Goal: Information Seeking & Learning: Learn about a topic

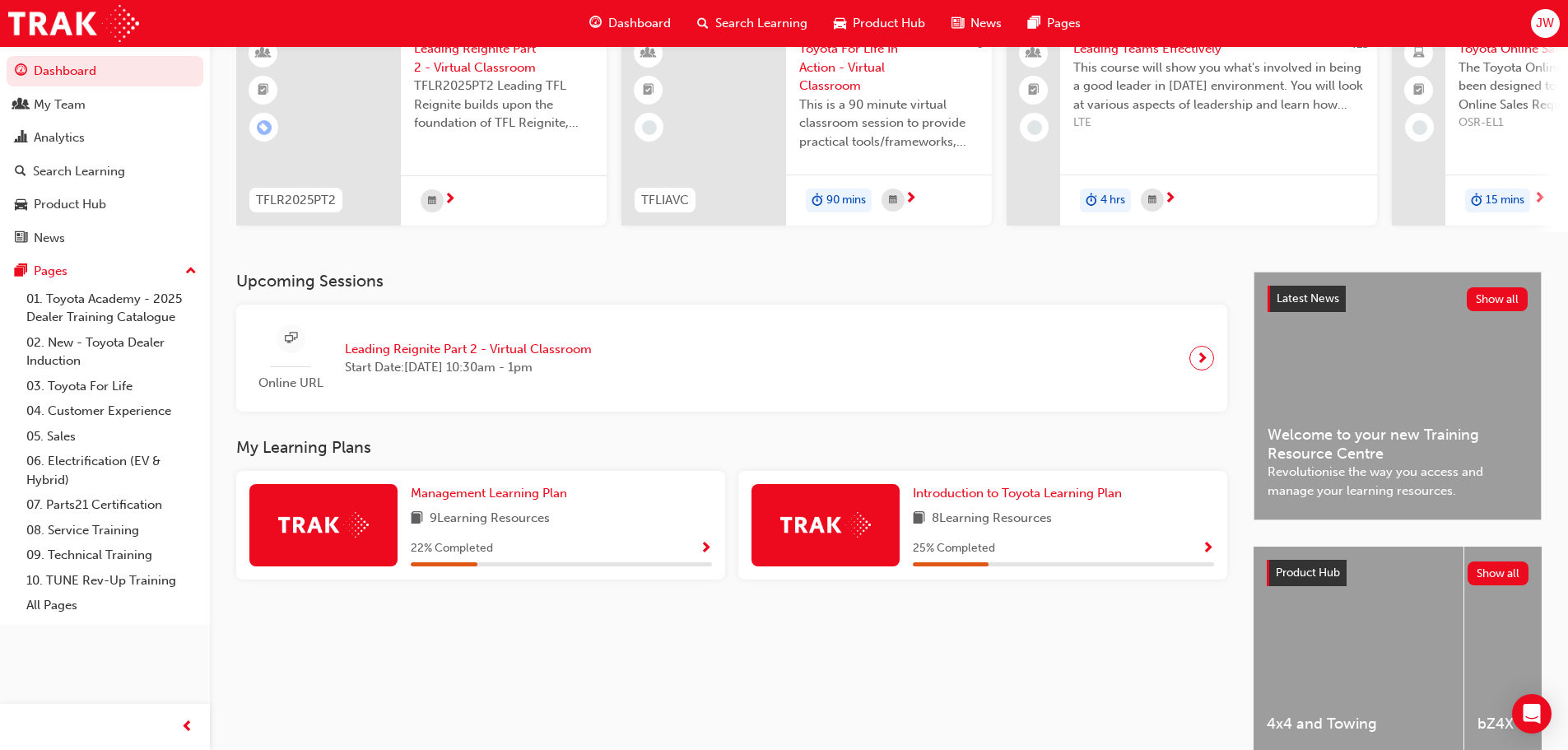
scroll to position [165, 0]
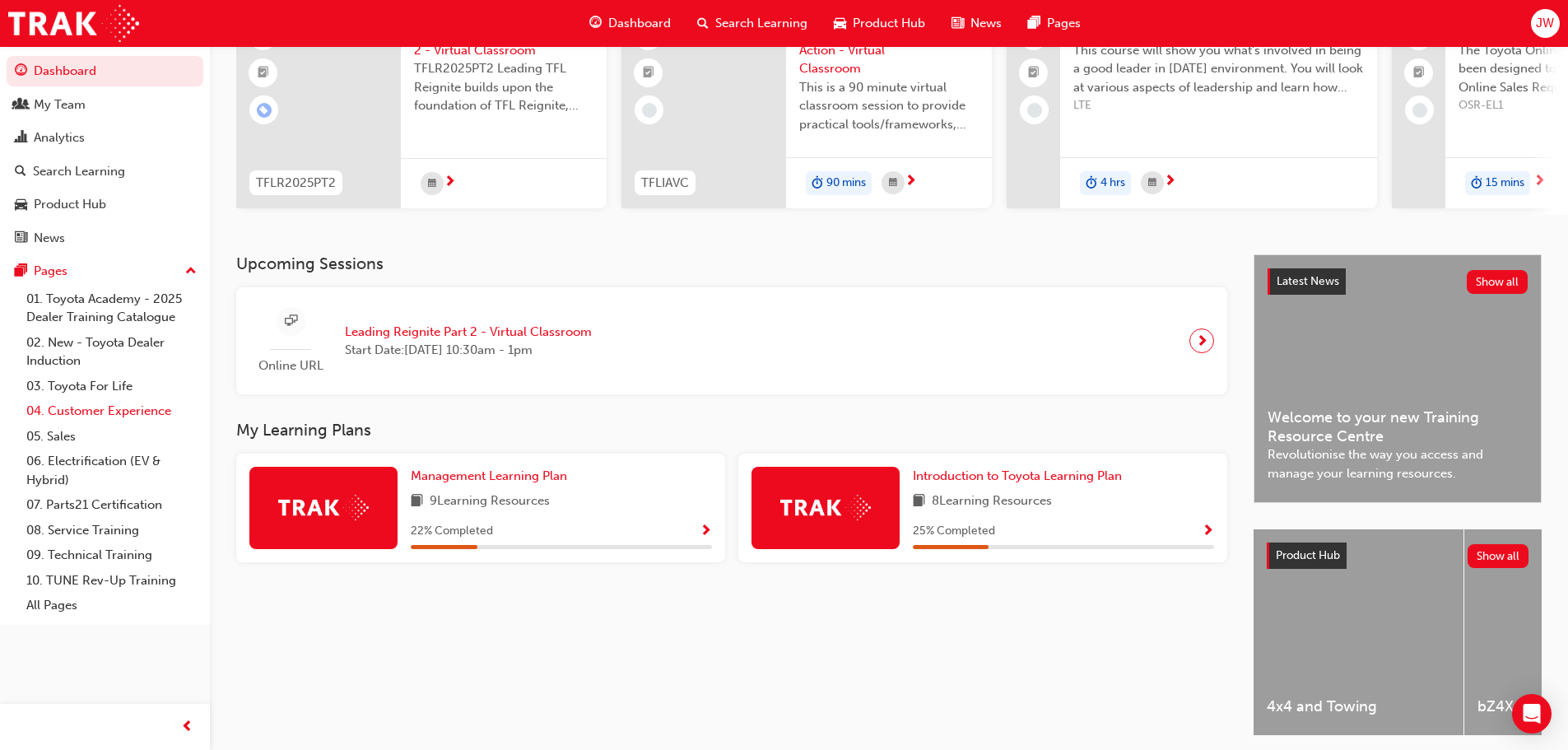
click at [104, 406] on link "04. Customer Experience" at bounding box center [112, 411] width 184 height 25
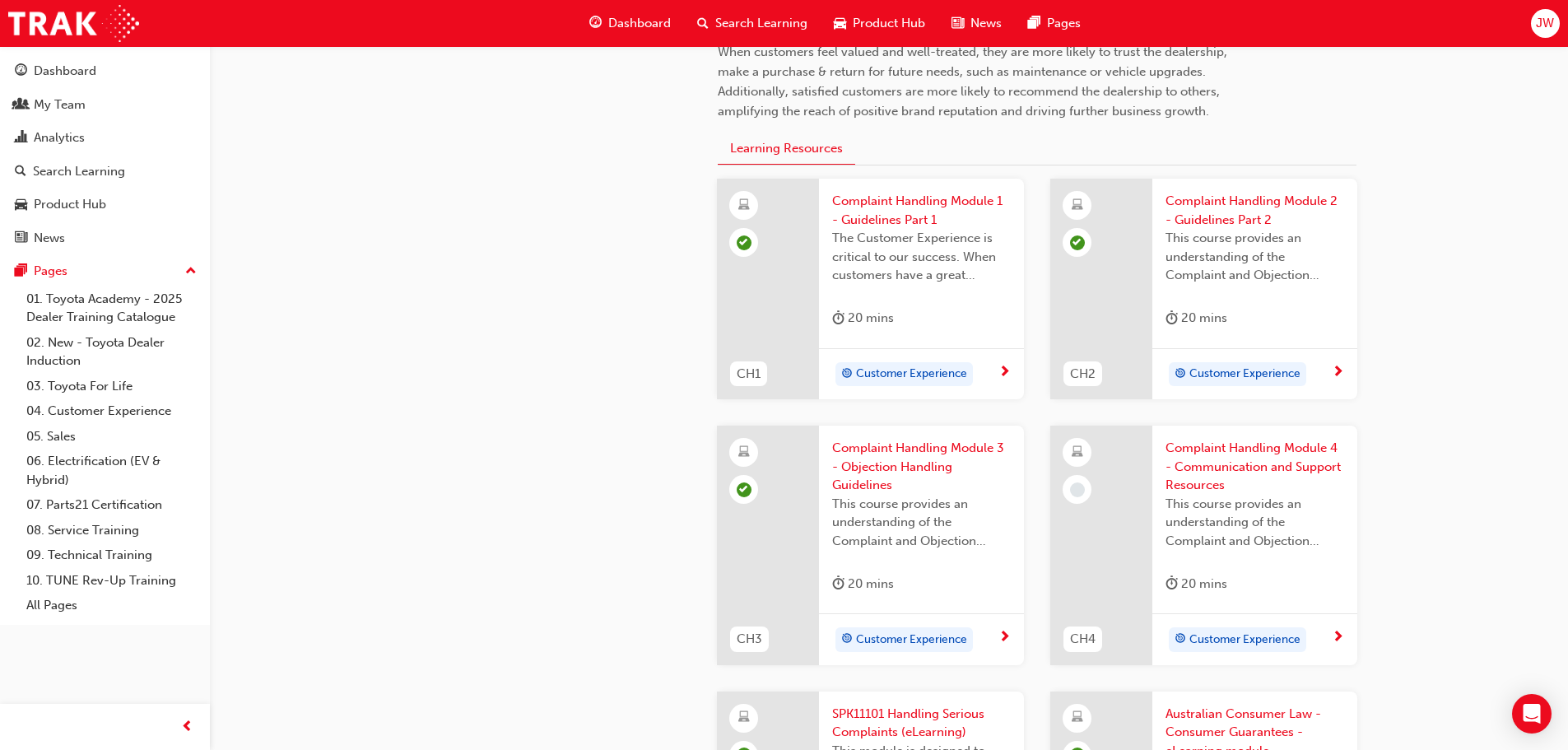
scroll to position [577, 0]
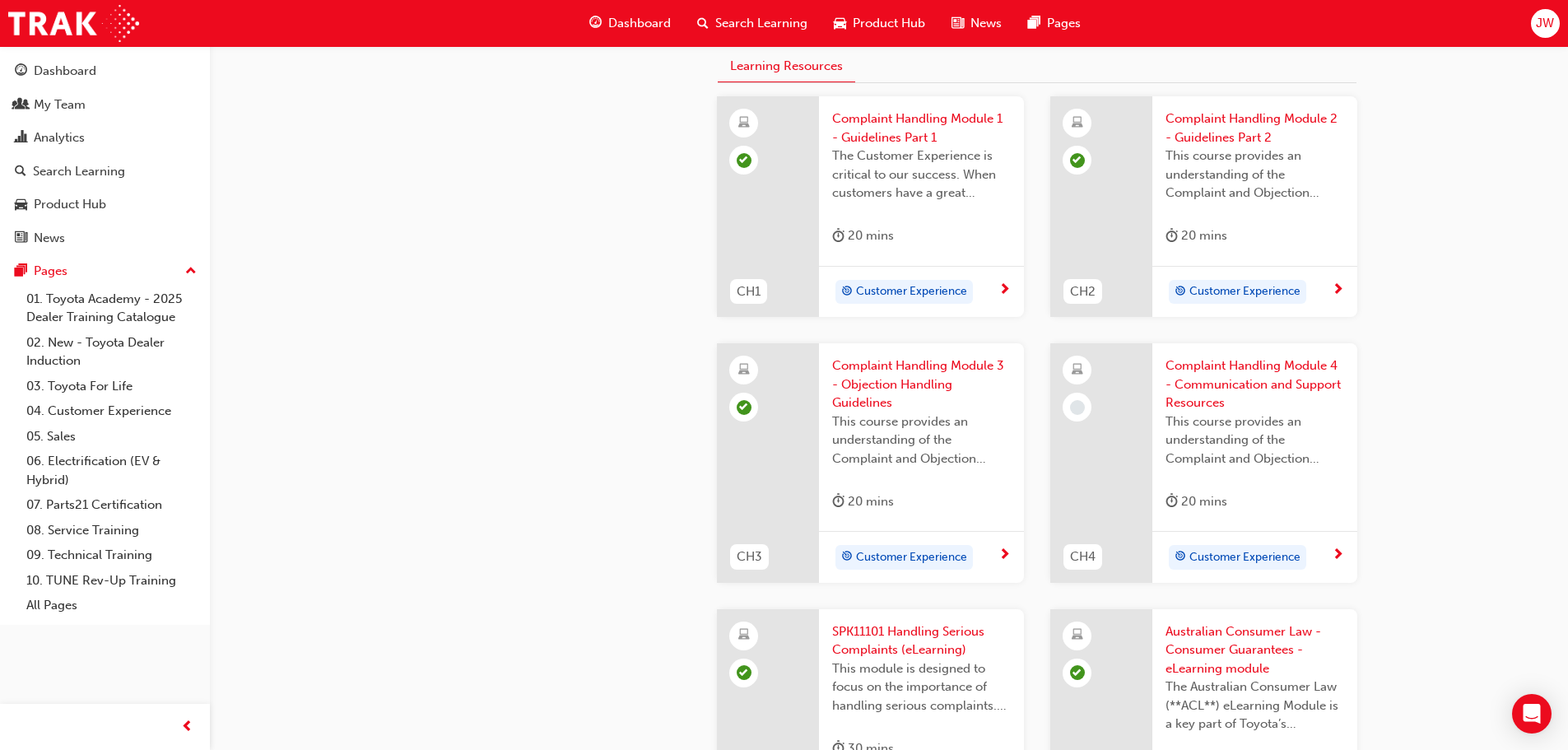
click at [1237, 370] on span "Complaint Handling Module 4 - Communication and Support Resources" at bounding box center [1254, 384] width 179 height 56
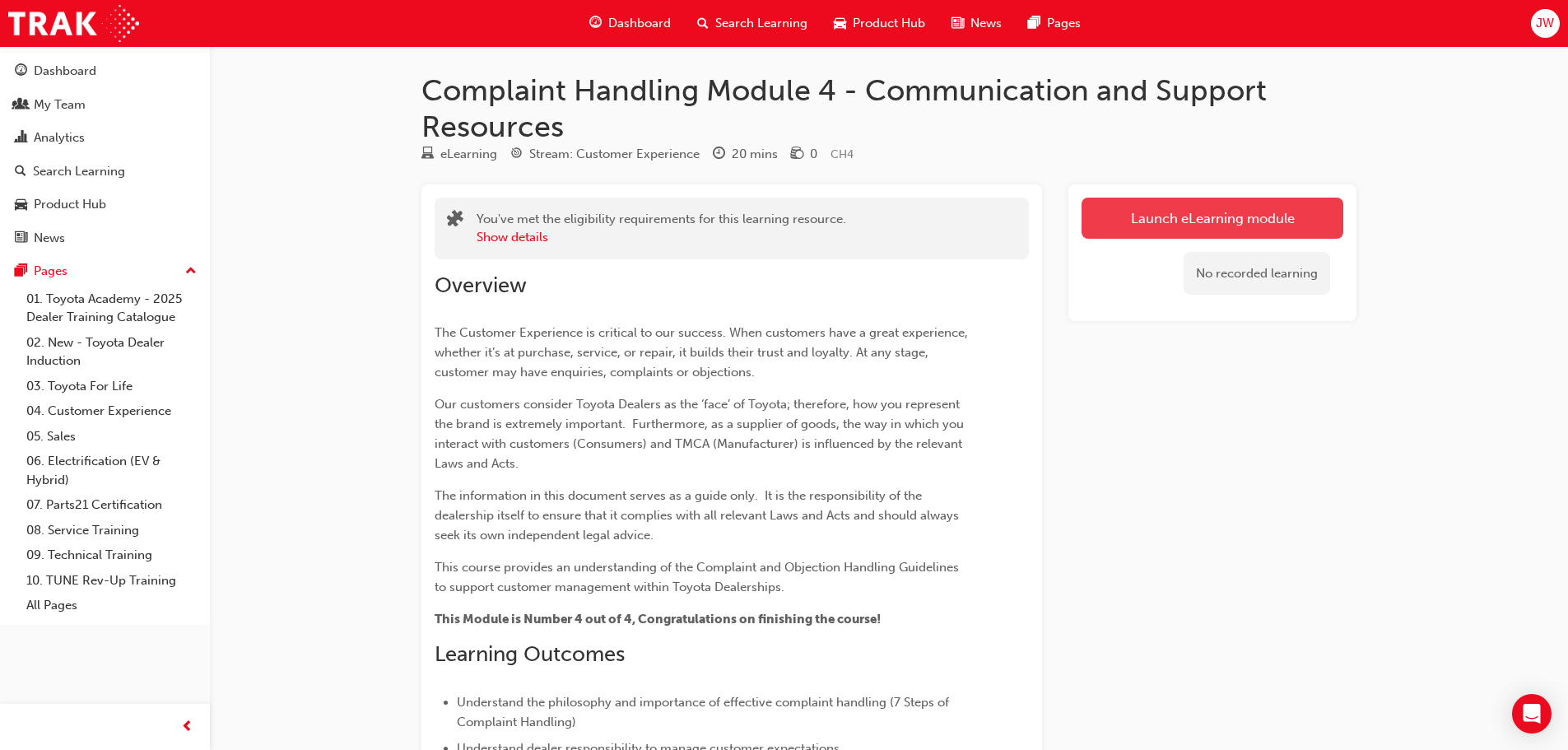
click at [1210, 217] on link "Launch eLearning module" at bounding box center [1213, 218] width 262 height 41
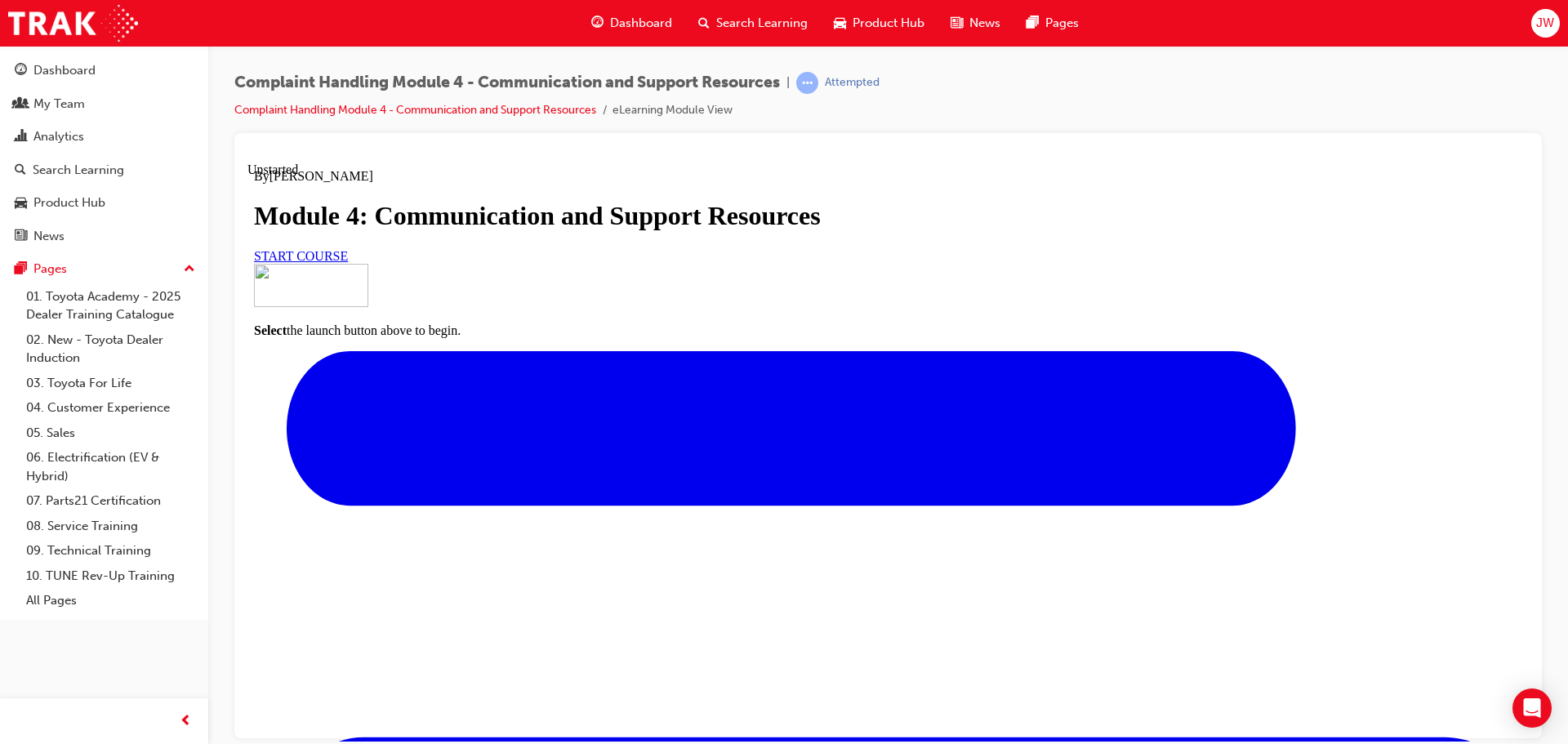
scroll to position [194, 0]
click at [347, 262] on link "START COURSE" at bounding box center [300, 255] width 94 height 14
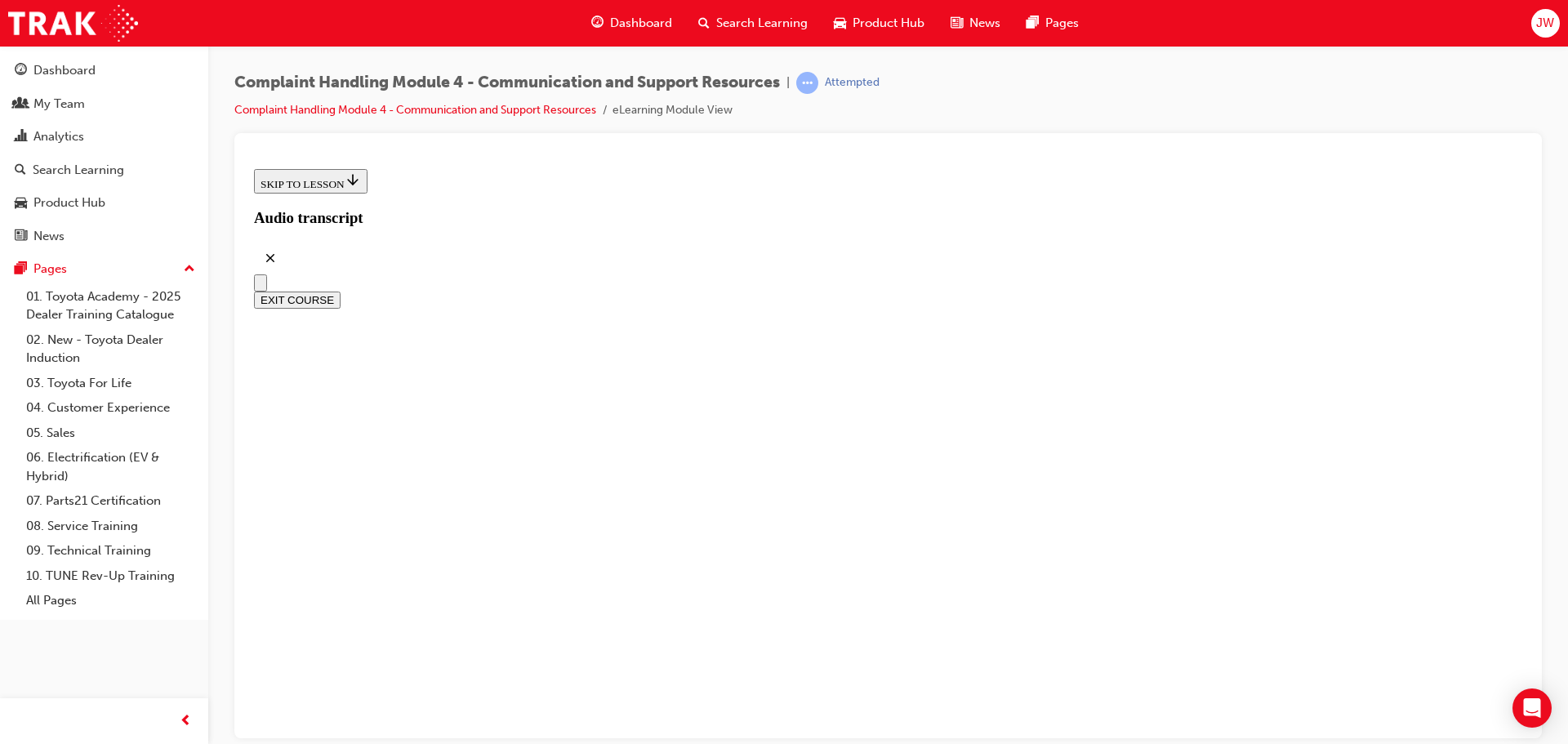
scroll to position [477, 0]
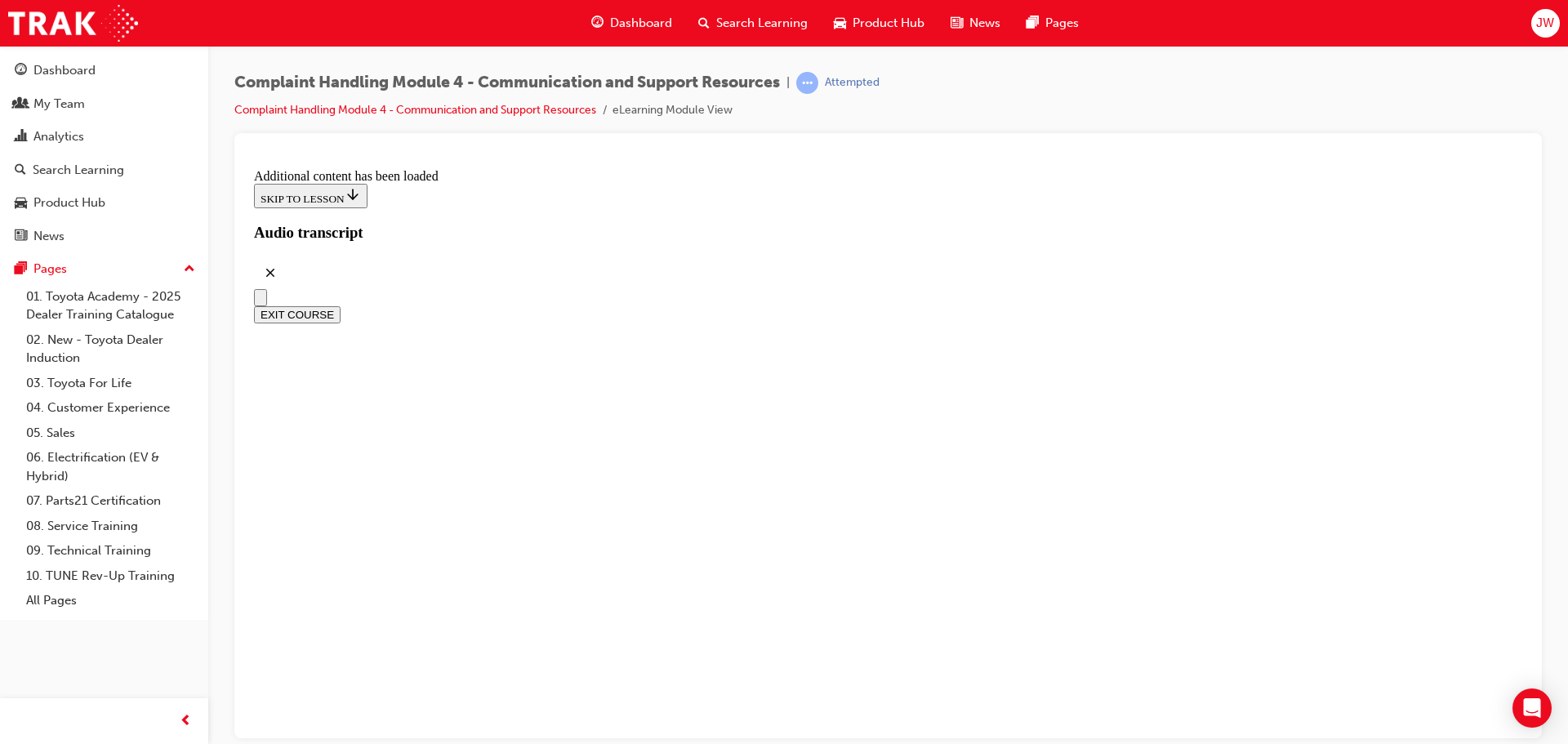
scroll to position [7905, 0]
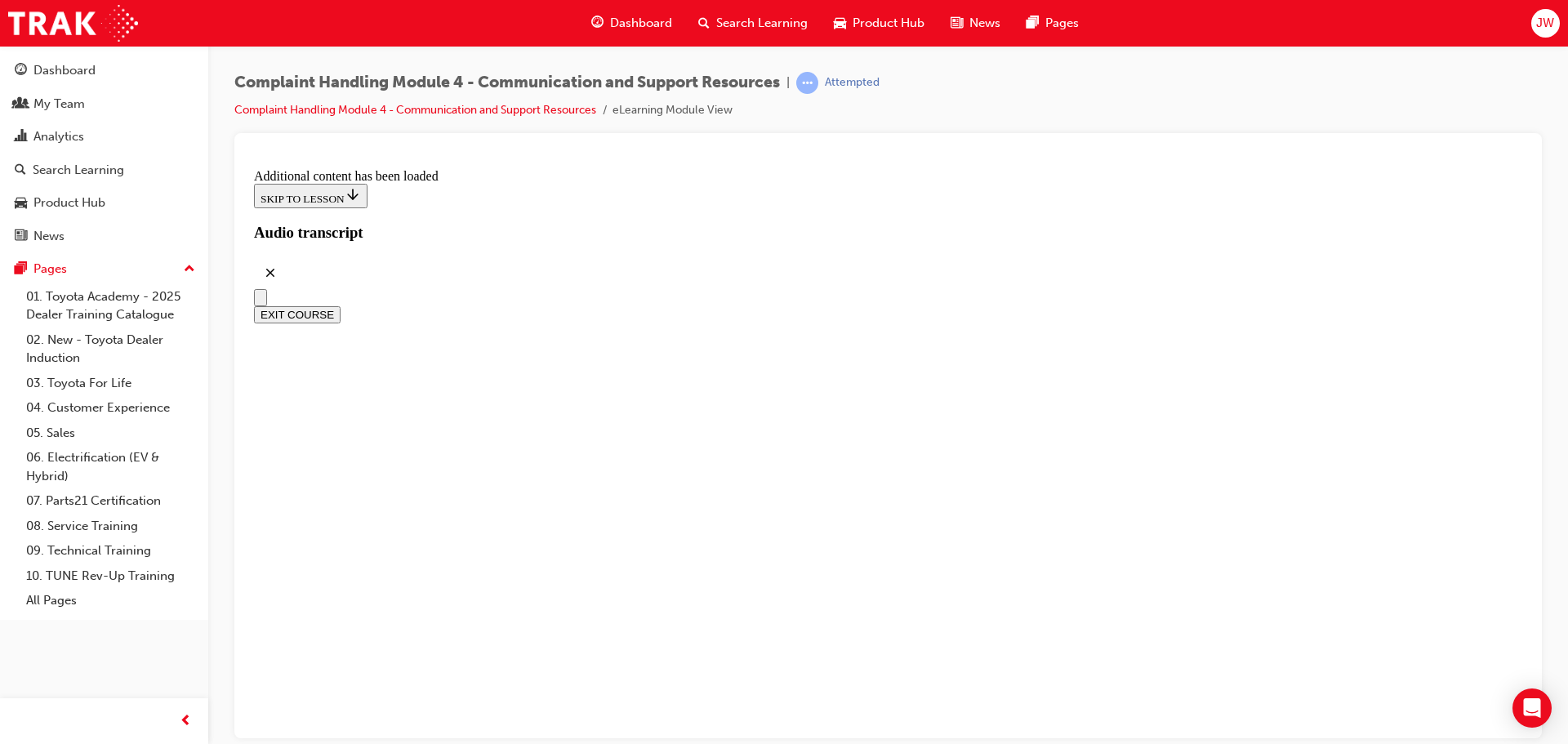
radio input "true"
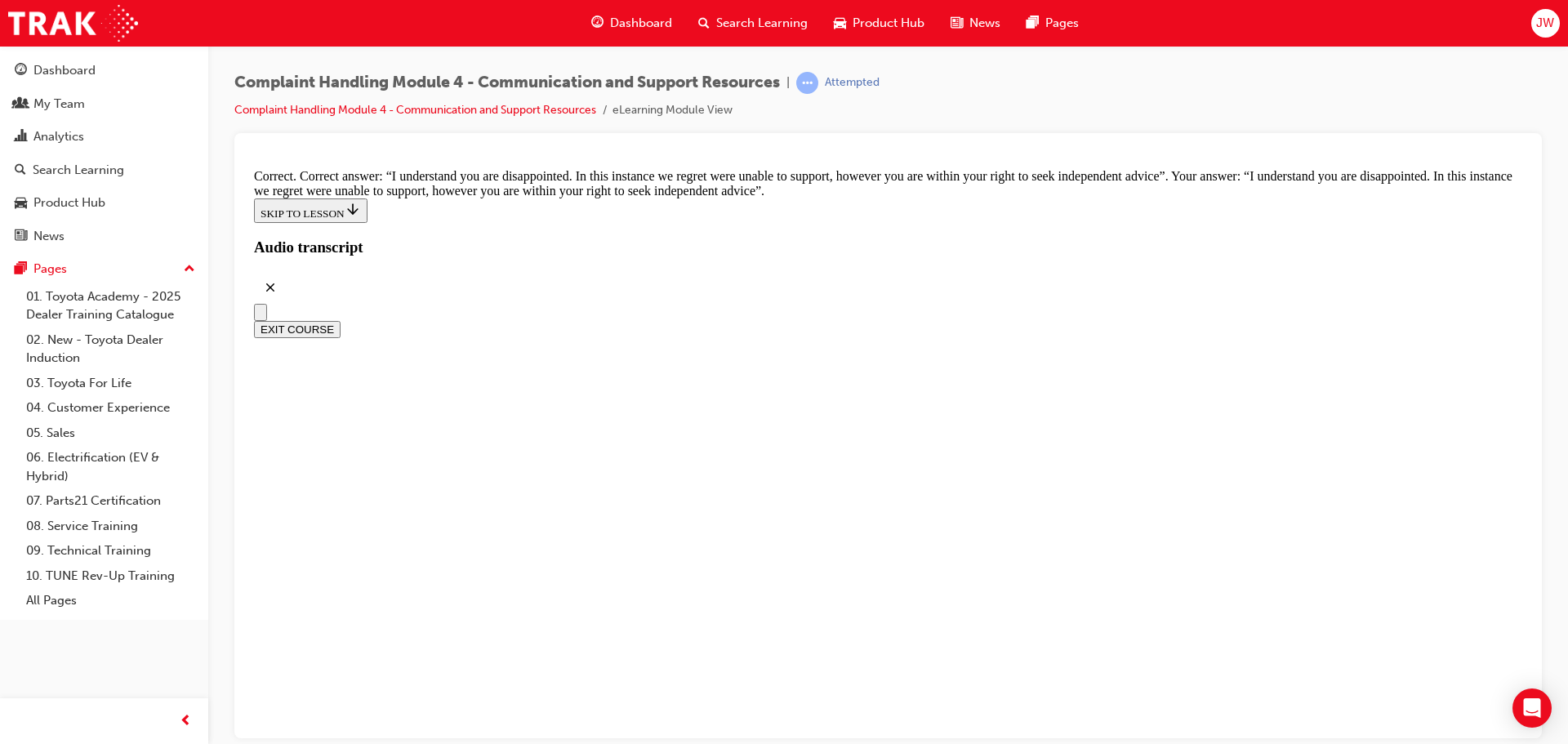
scroll to position [10616, 0]
checkbox input "true"
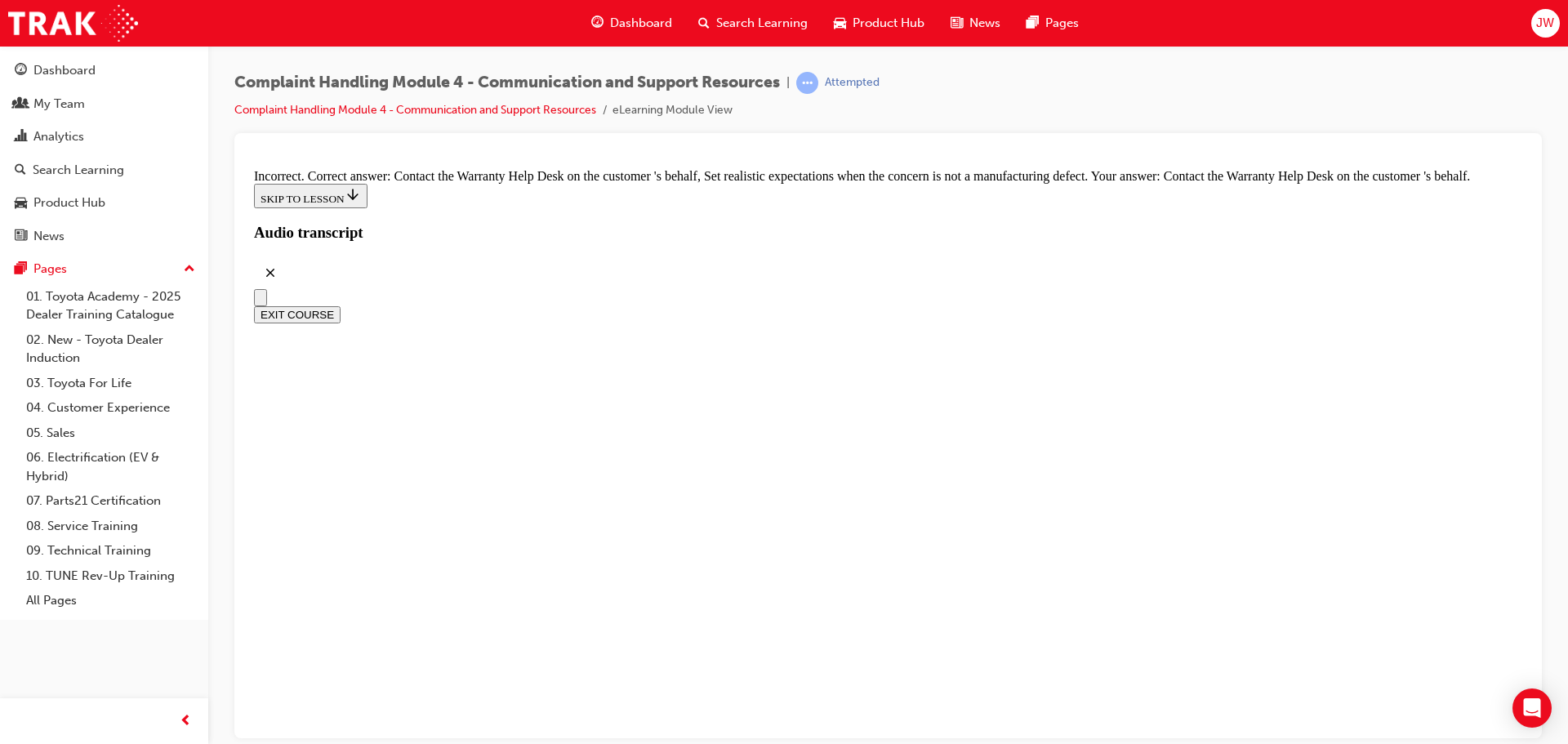
scroll to position [10818, 0]
checkbox input "true"
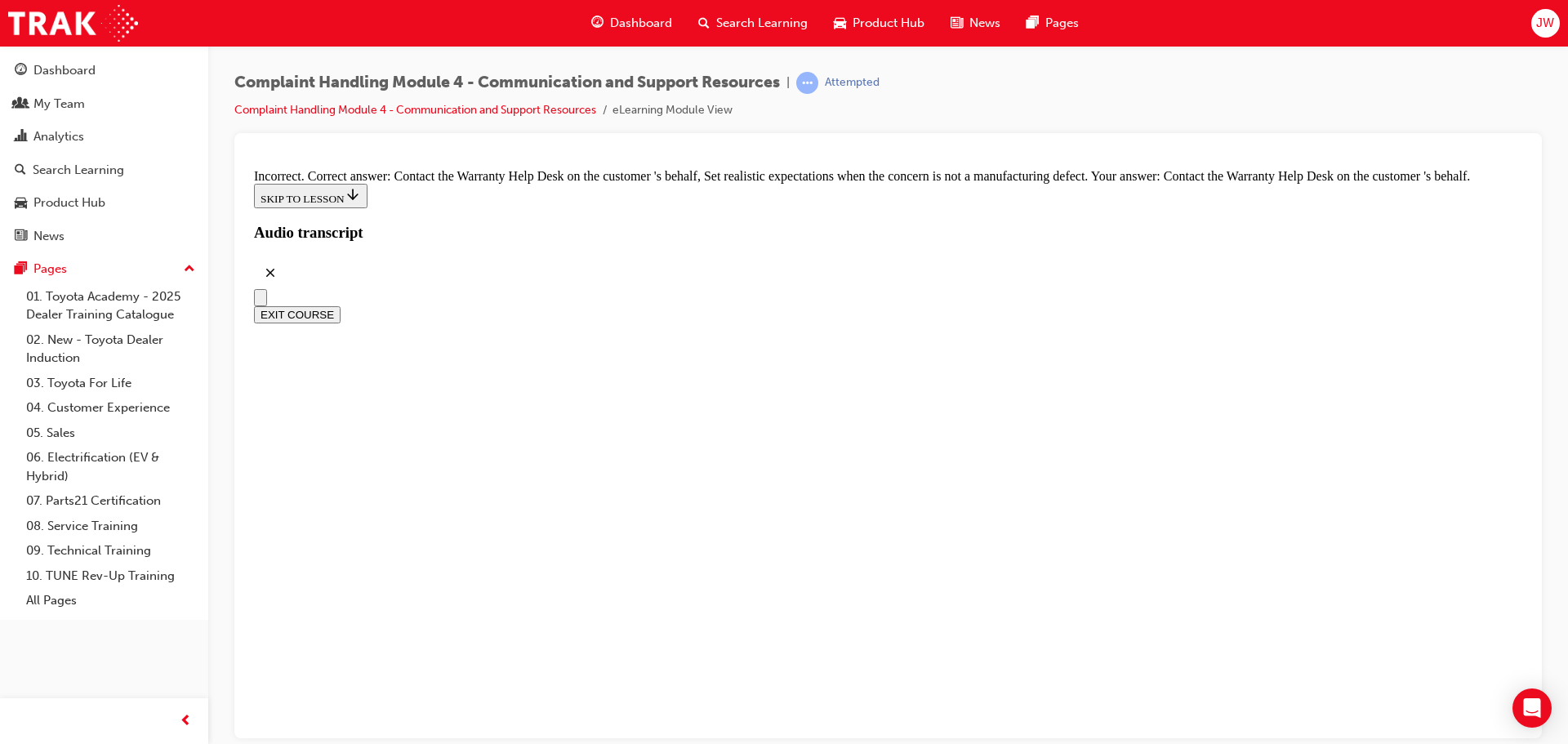
scroll to position [10736, 0]
checkbox input "false"
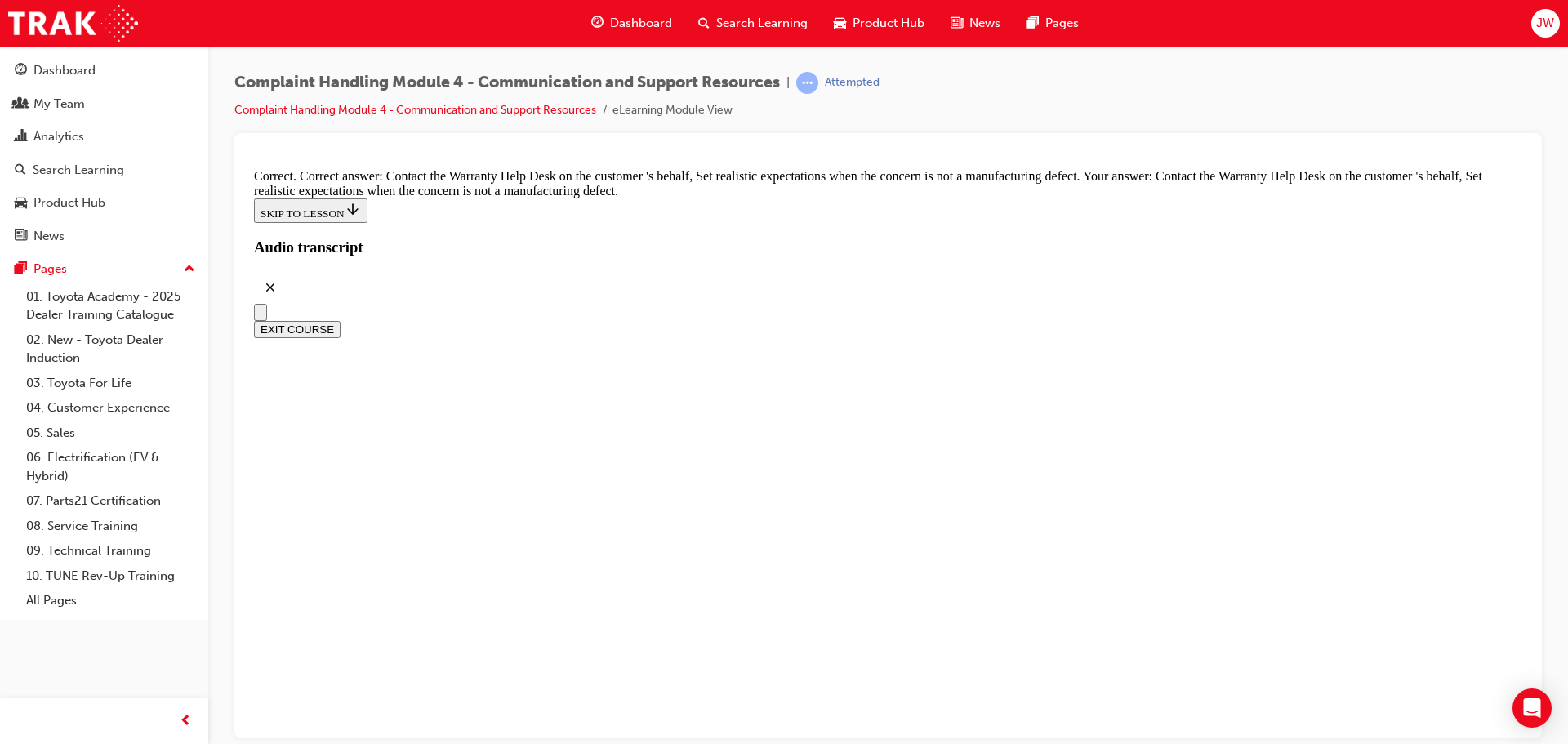
scroll to position [11307, 0]
checkbox input "true"
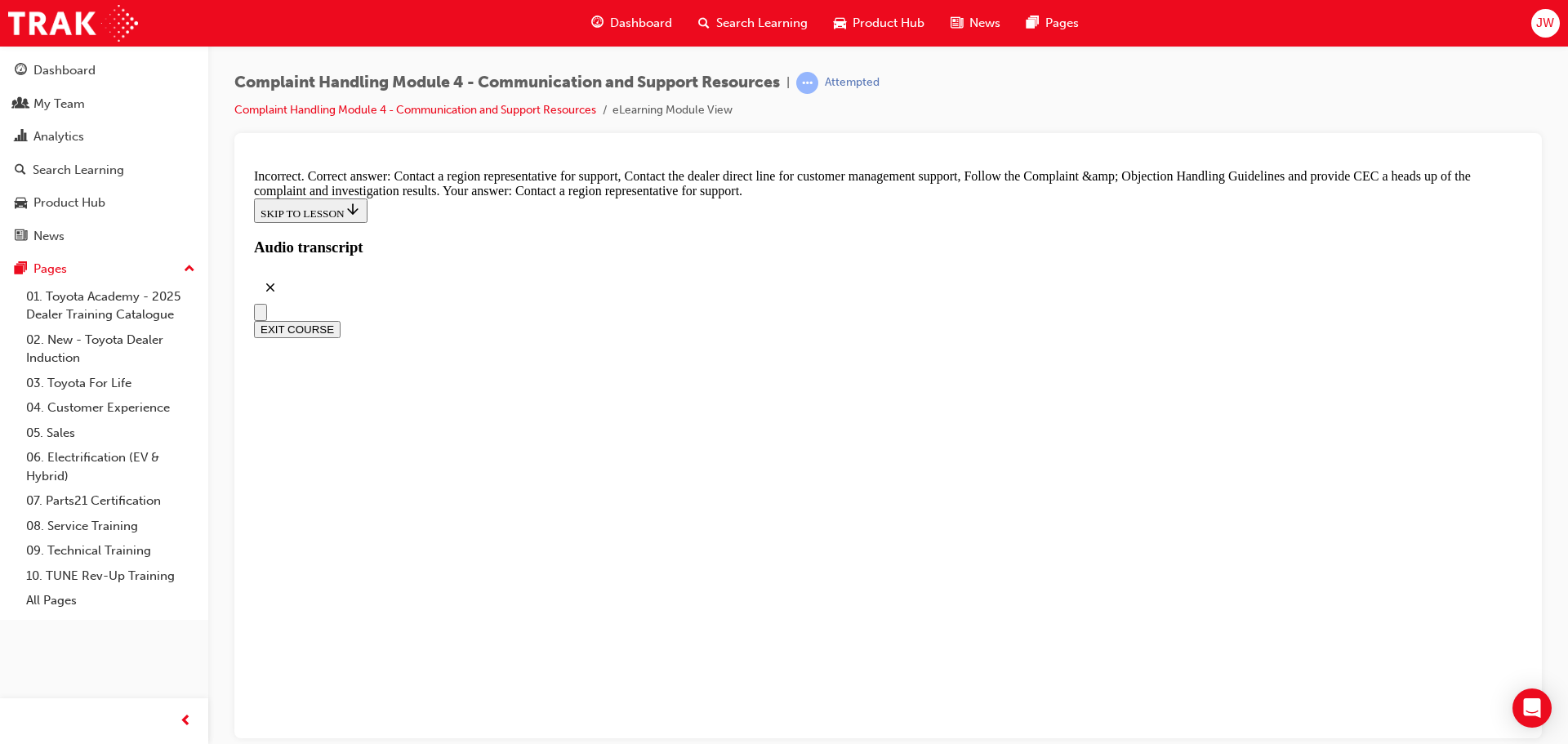
scroll to position [11389, 0]
checkbox input "true"
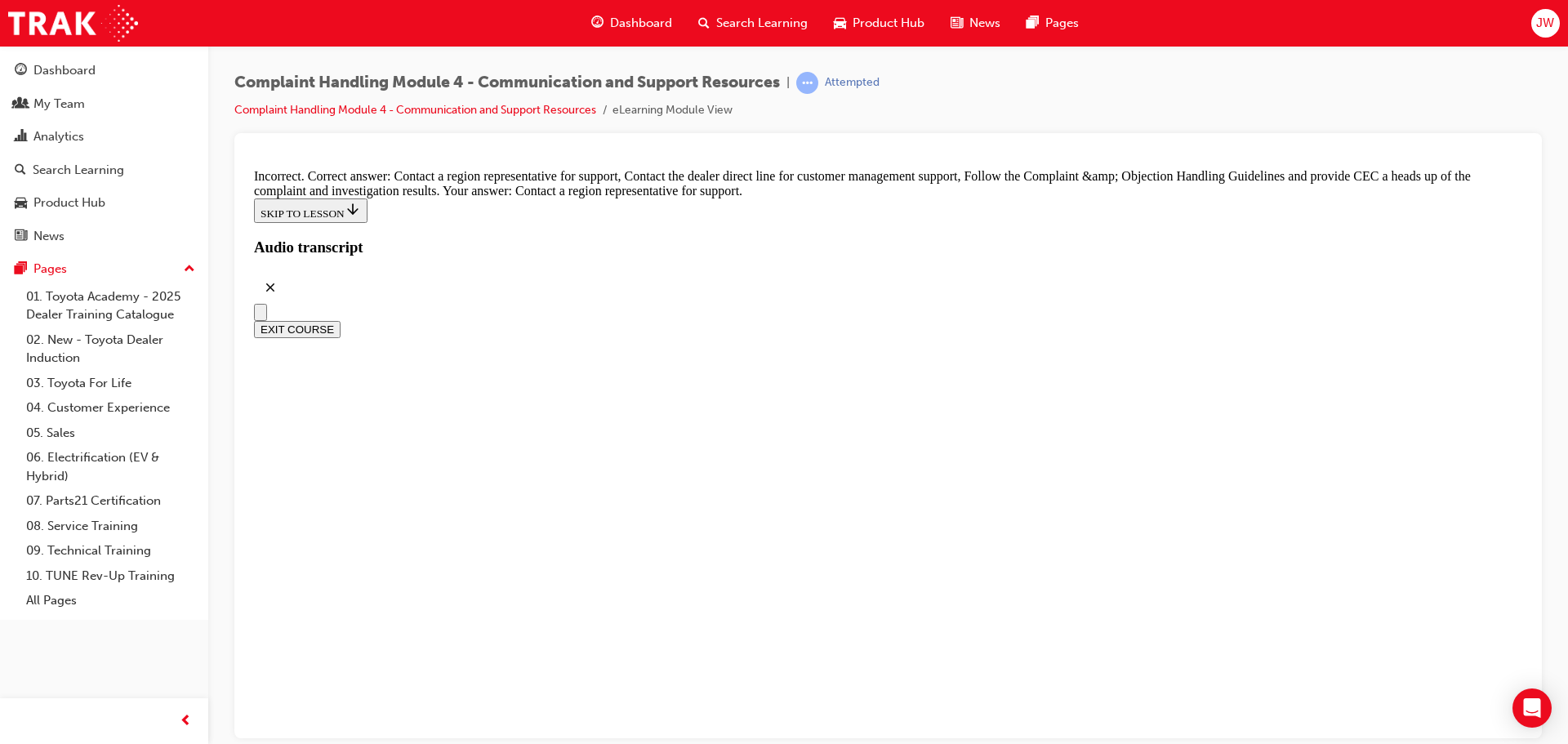
checkbox input "true"
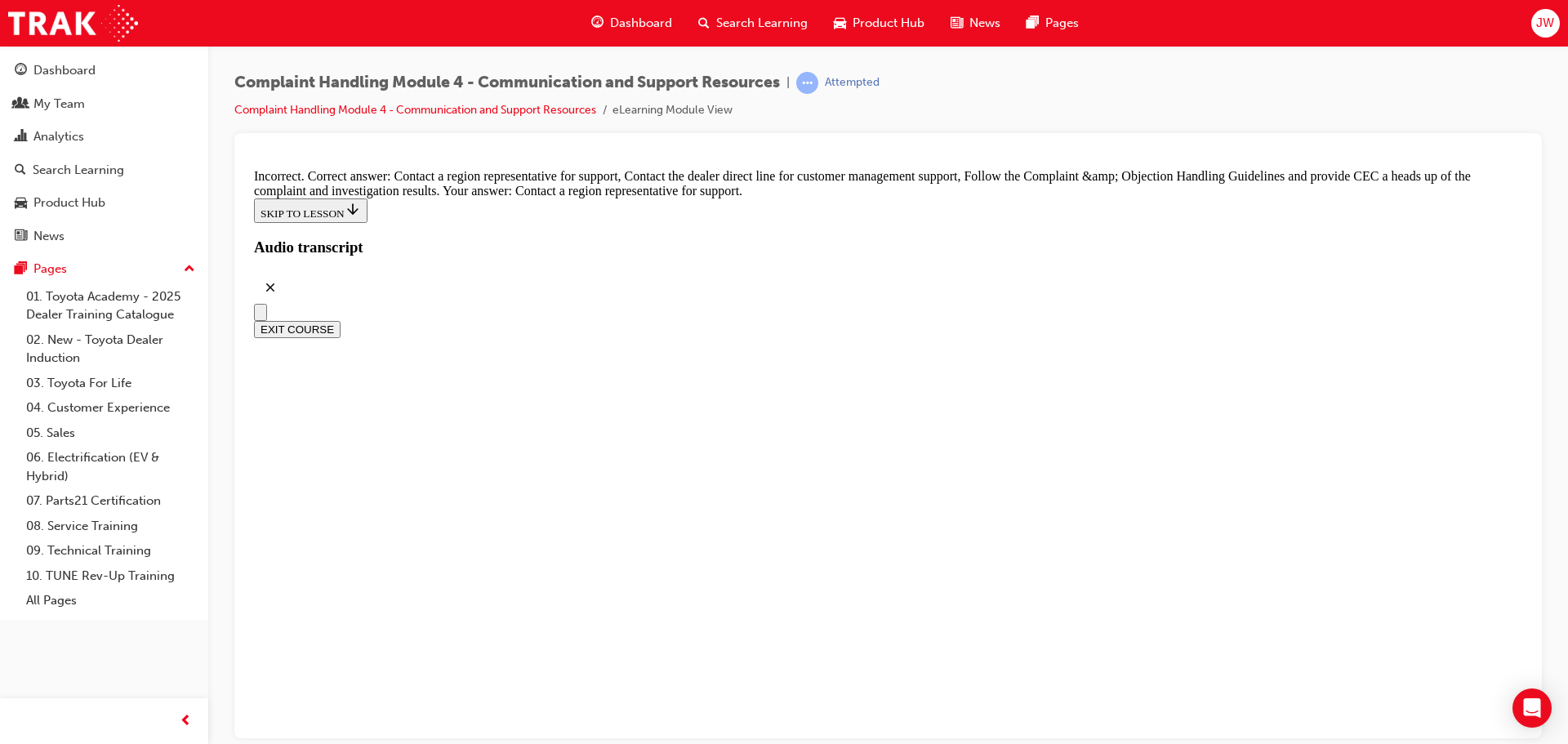
checkbox input "false"
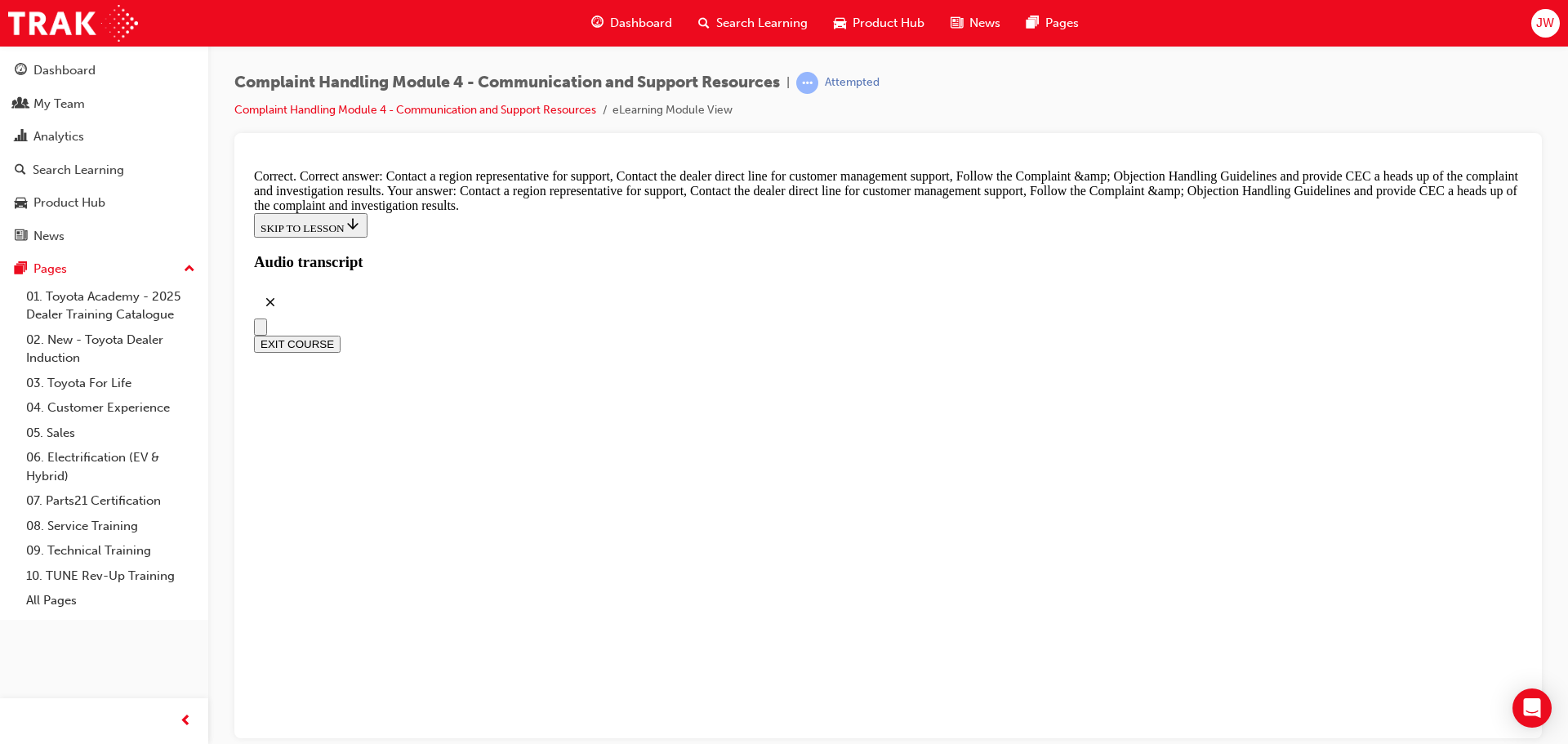
scroll to position [11961, 0]
radio input "true"
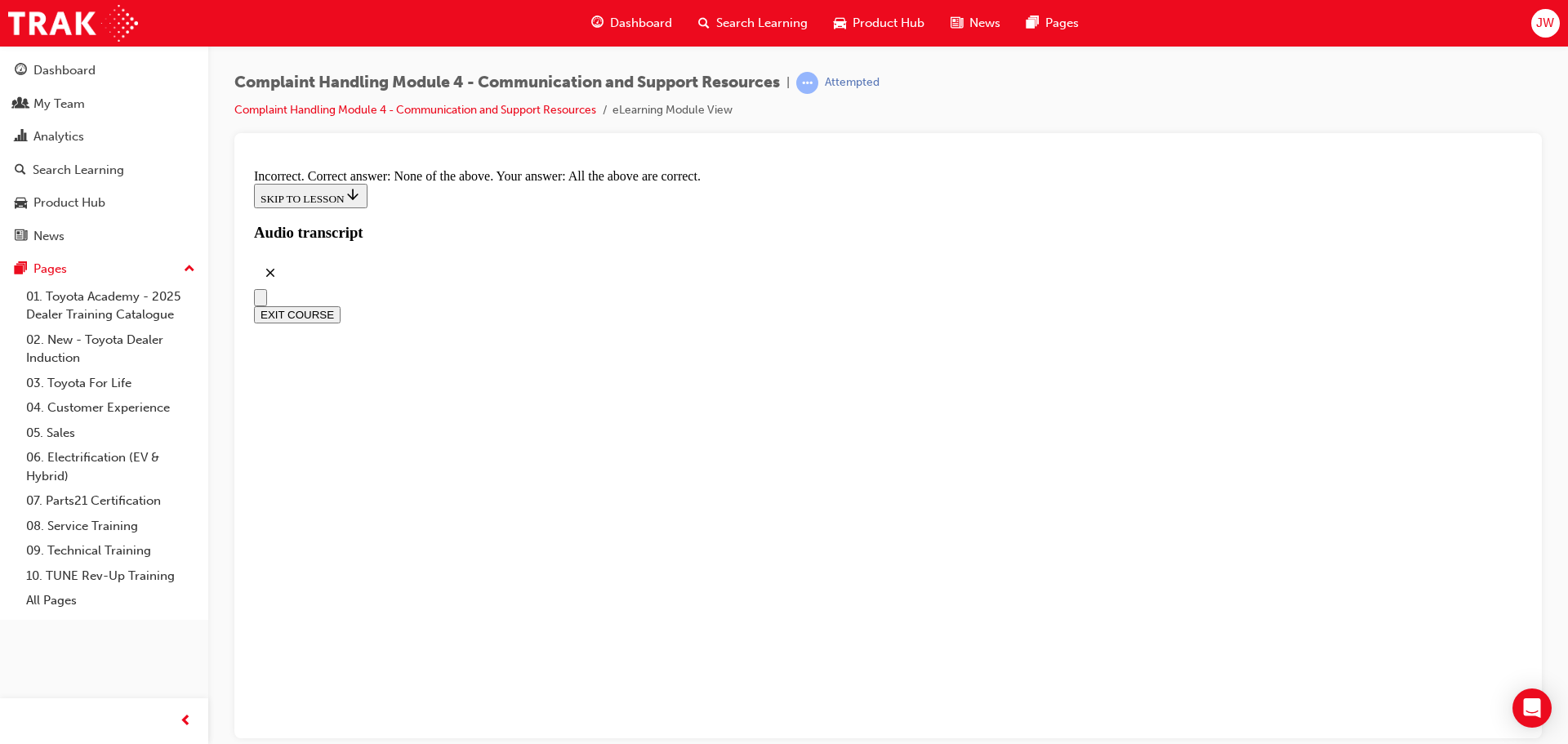
scroll to position [12206, 0]
radio input "true"
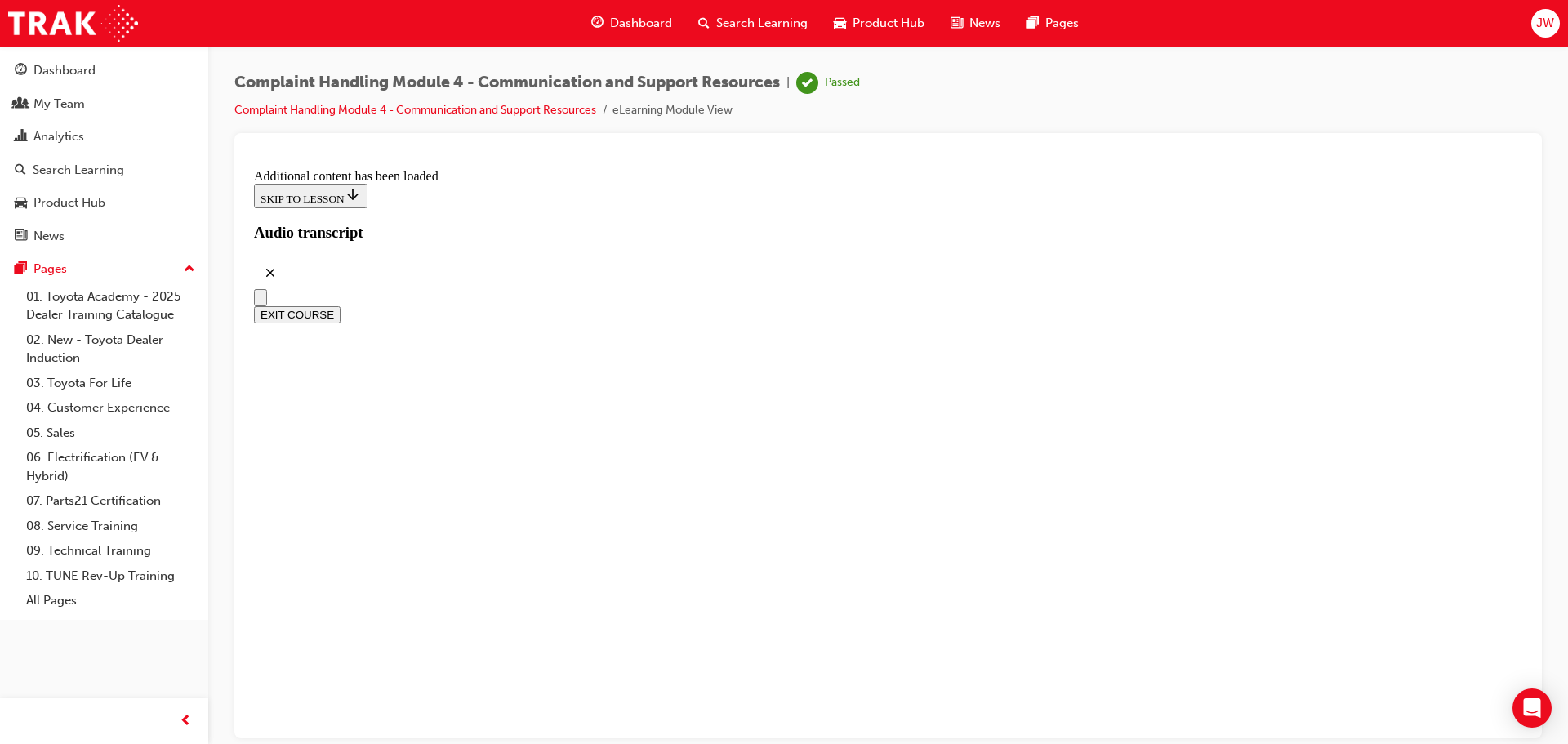
click at [341, 305] on button "EXIT COURSE" at bounding box center [297, 314] width 87 height 17
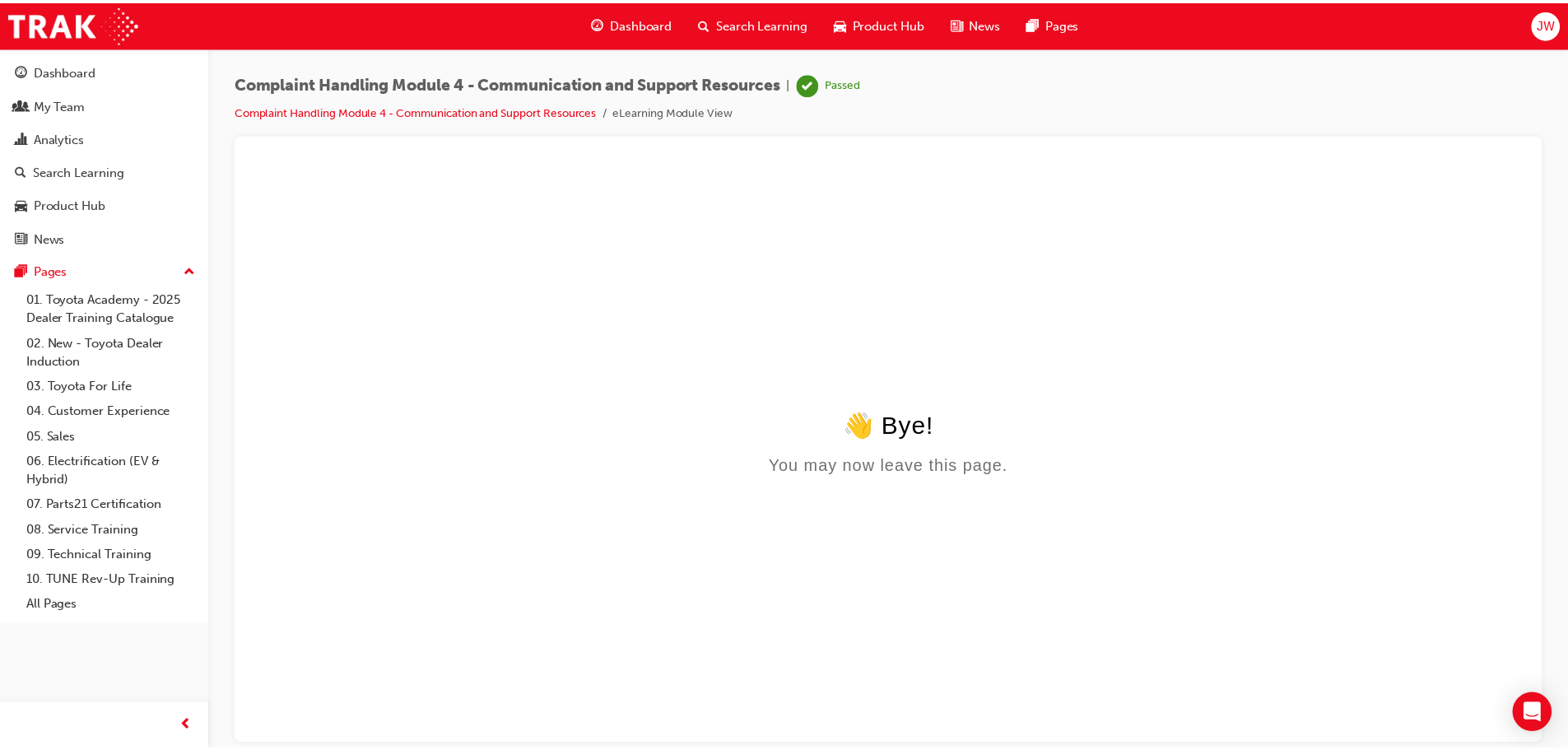
scroll to position [0, 0]
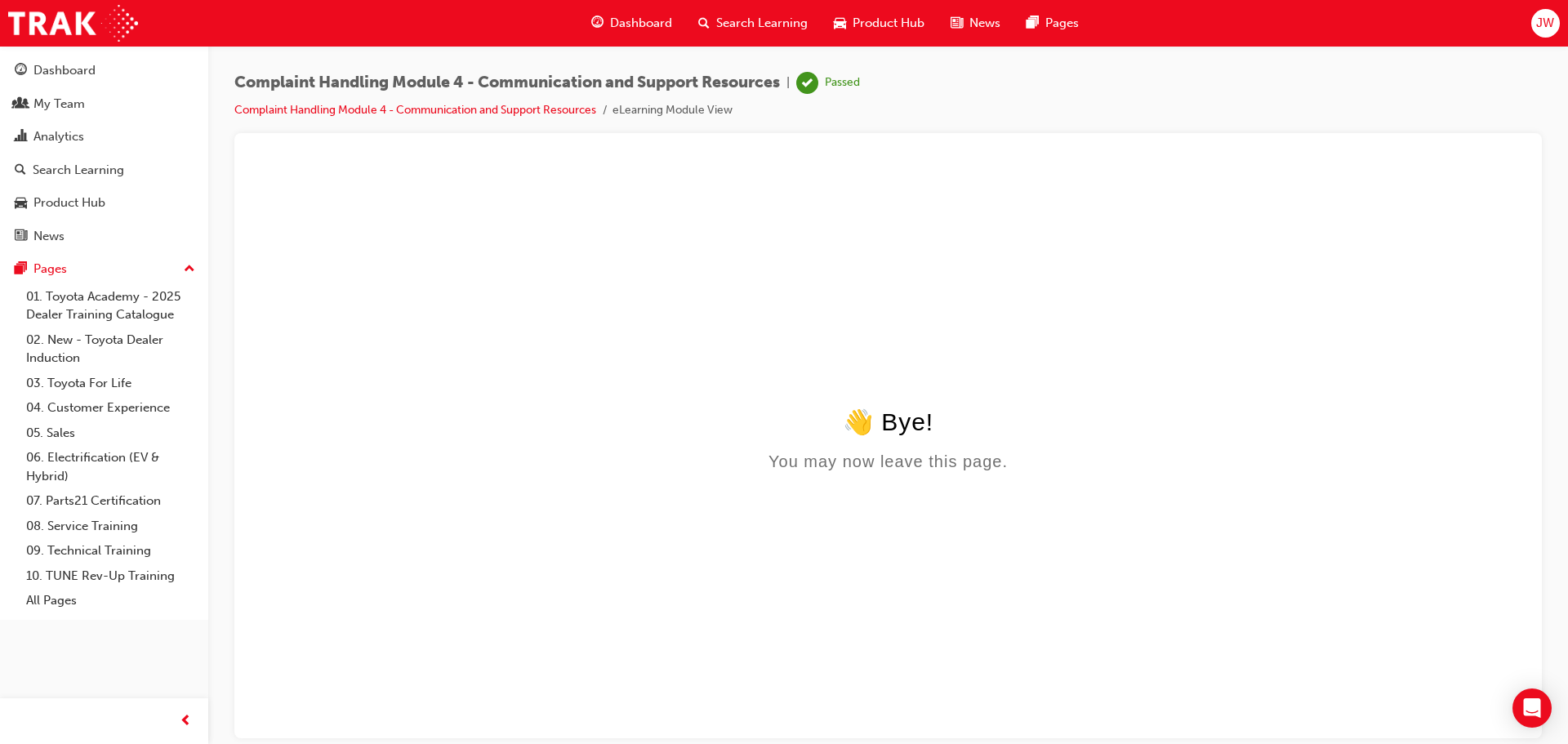
click at [635, 14] on span "Dashboard" at bounding box center [641, 23] width 62 height 19
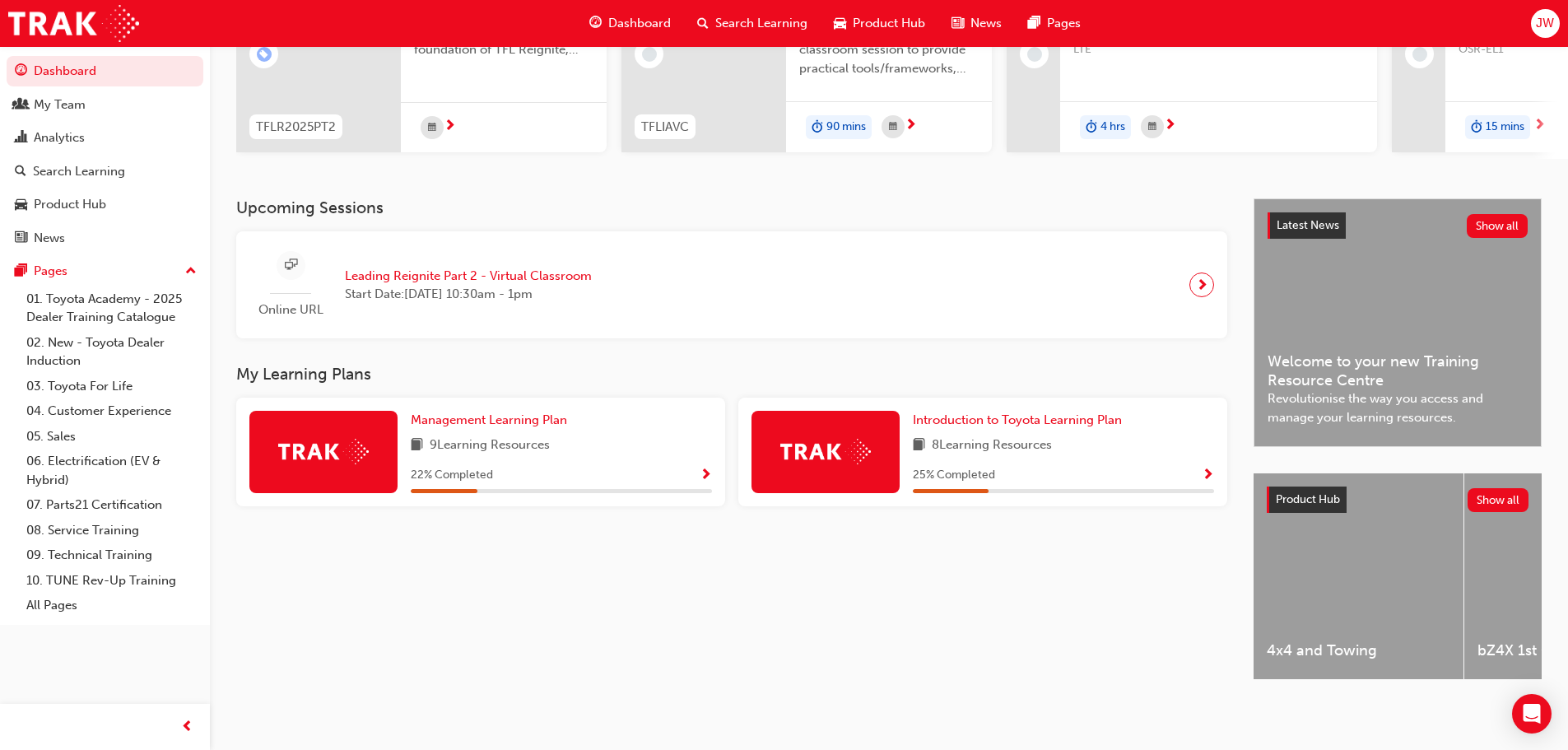
scroll to position [234, 0]
click at [73, 74] on link "Dashboard" at bounding box center [105, 71] width 197 height 30
click at [489, 414] on span "Management Learning Plan" at bounding box center [489, 420] width 156 height 15
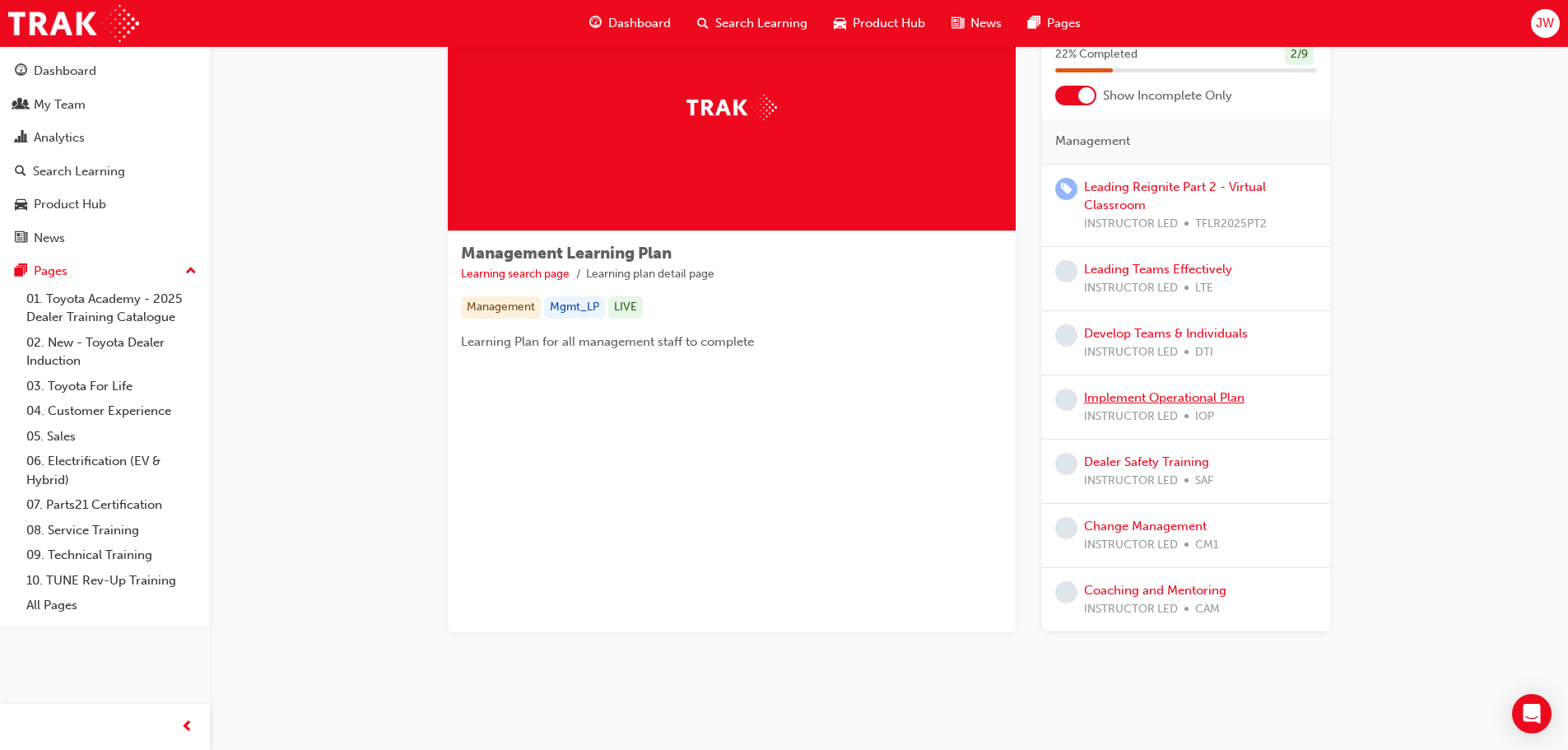
scroll to position [104, 0]
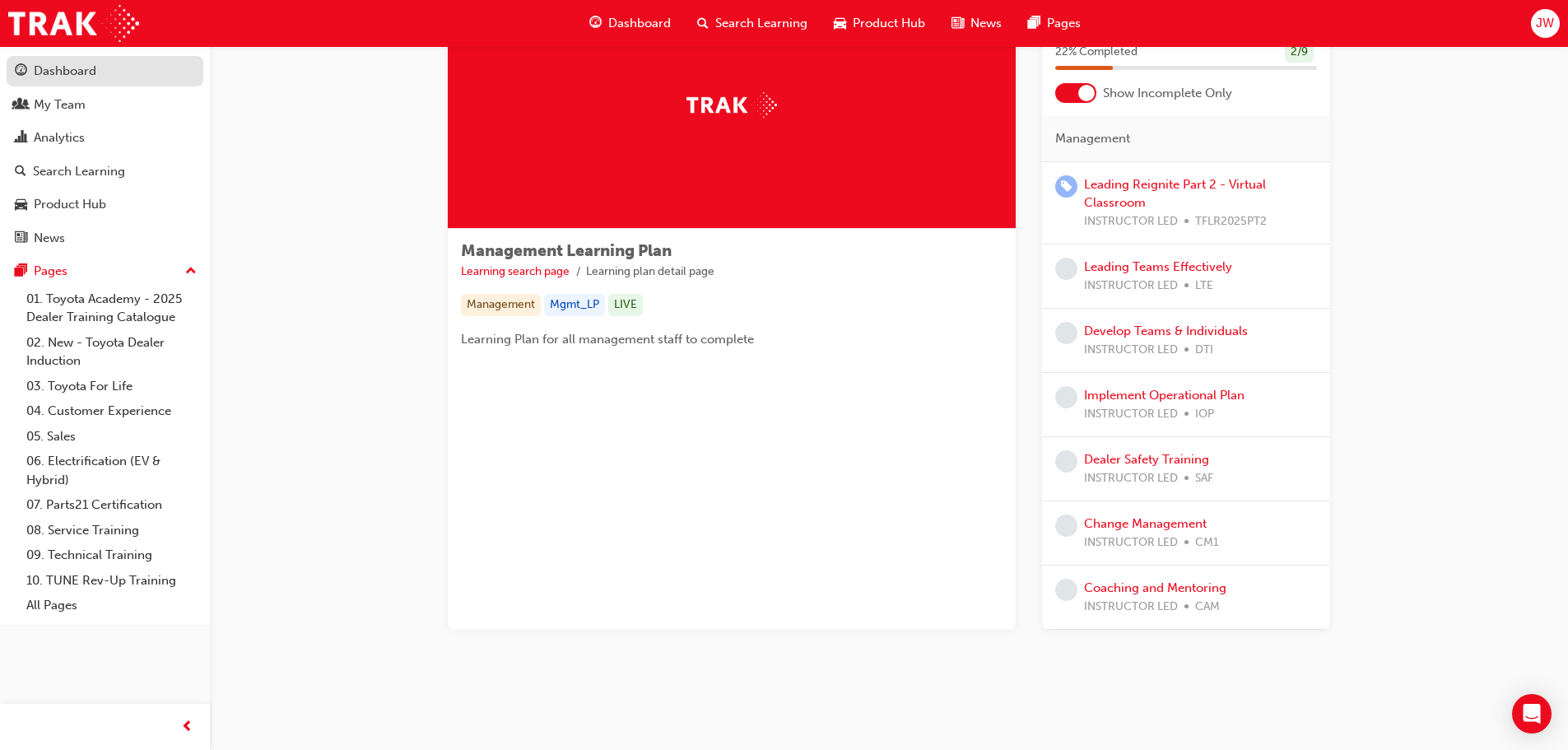
click at [49, 65] on div "Dashboard" at bounding box center [65, 71] width 62 height 19
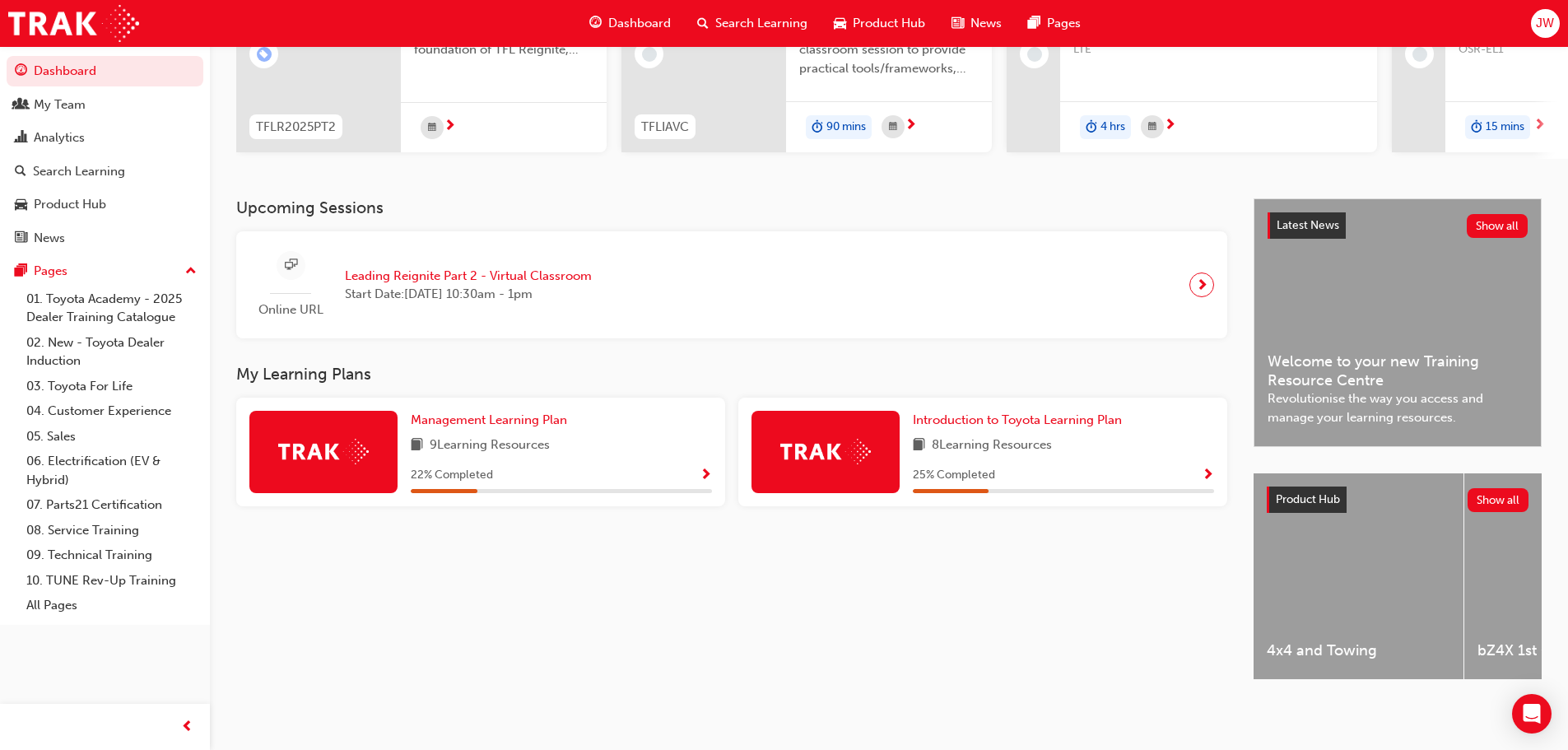
scroll to position [234, 0]
click at [95, 300] on link "01. Toyota Academy - 2025 Dealer Training Catalogue" at bounding box center [112, 308] width 184 height 43
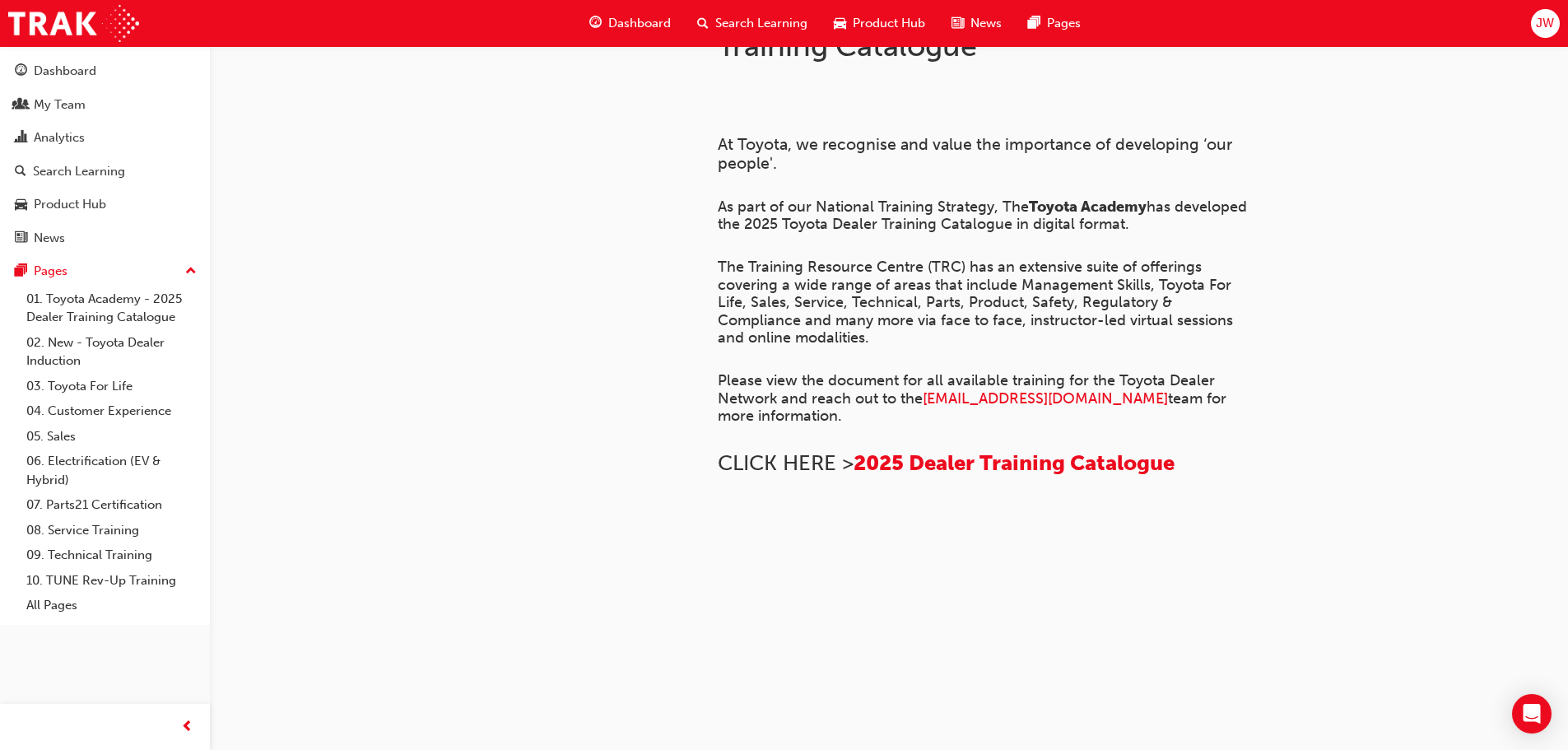
scroll to position [412, 0]
click at [62, 340] on link "02. New - Toyota Dealer Induction" at bounding box center [112, 352] width 184 height 43
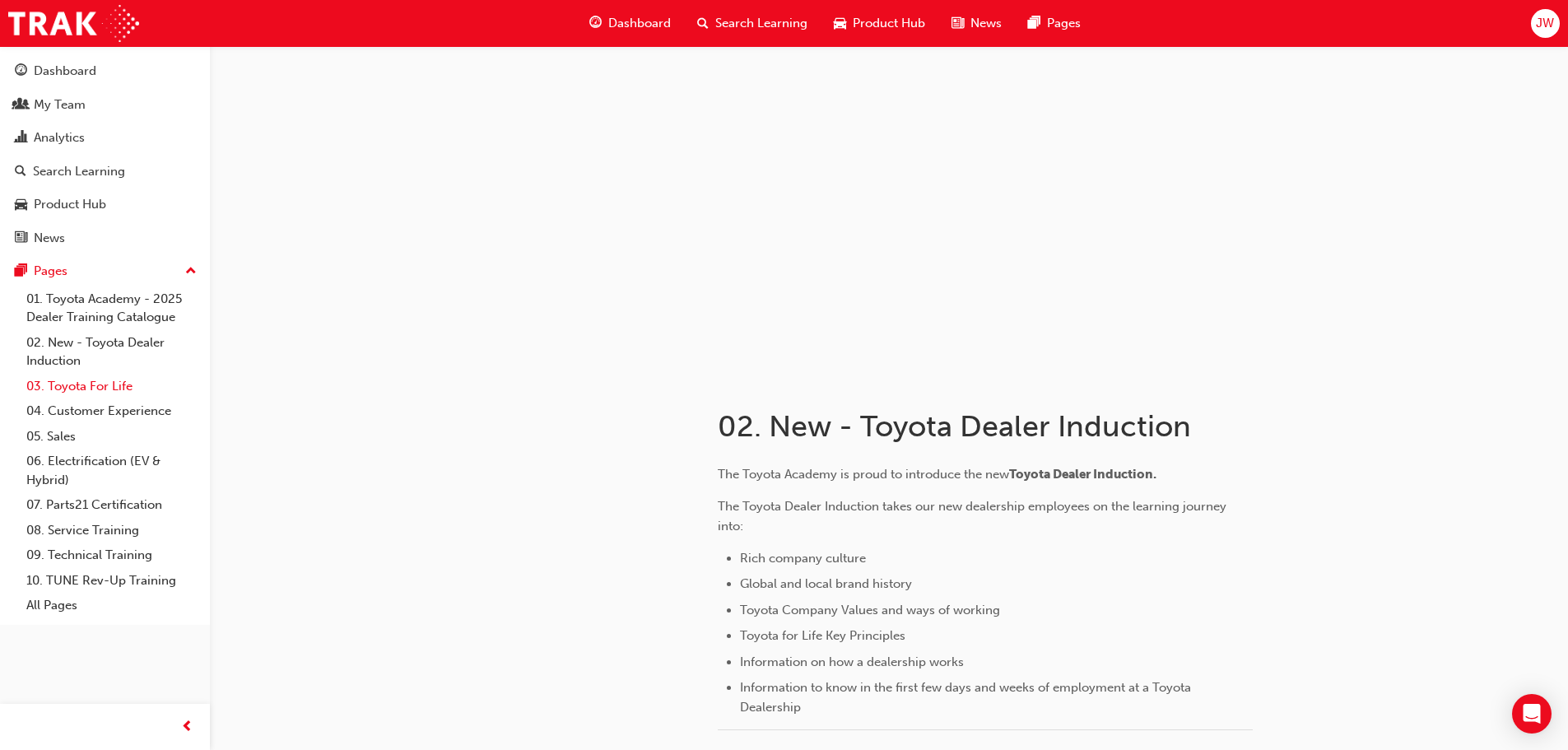
click at [77, 386] on link "03. Toyota For Life" at bounding box center [112, 386] width 184 height 25
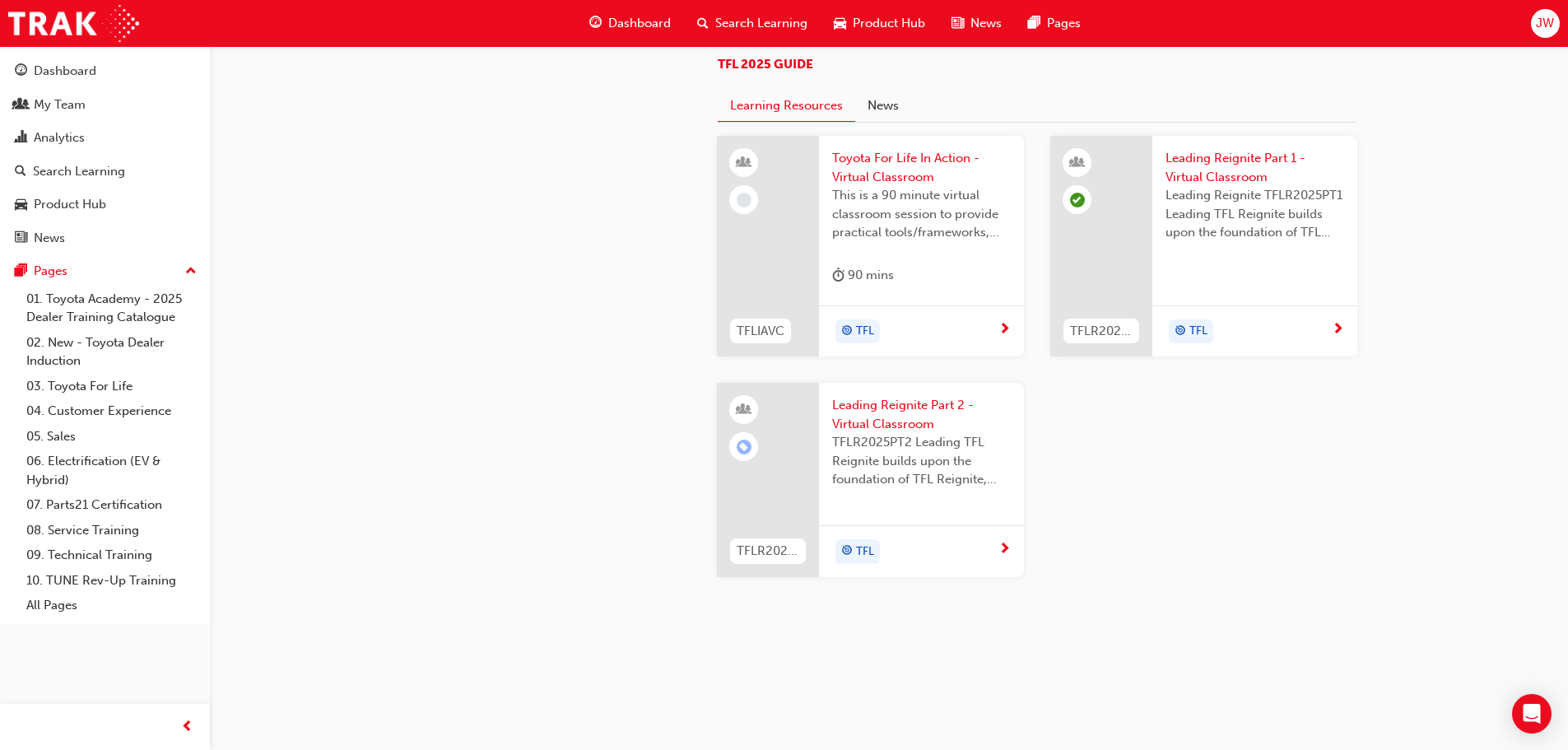
scroll to position [1729, 0]
click at [114, 405] on link "04. Customer Experience" at bounding box center [112, 411] width 184 height 25
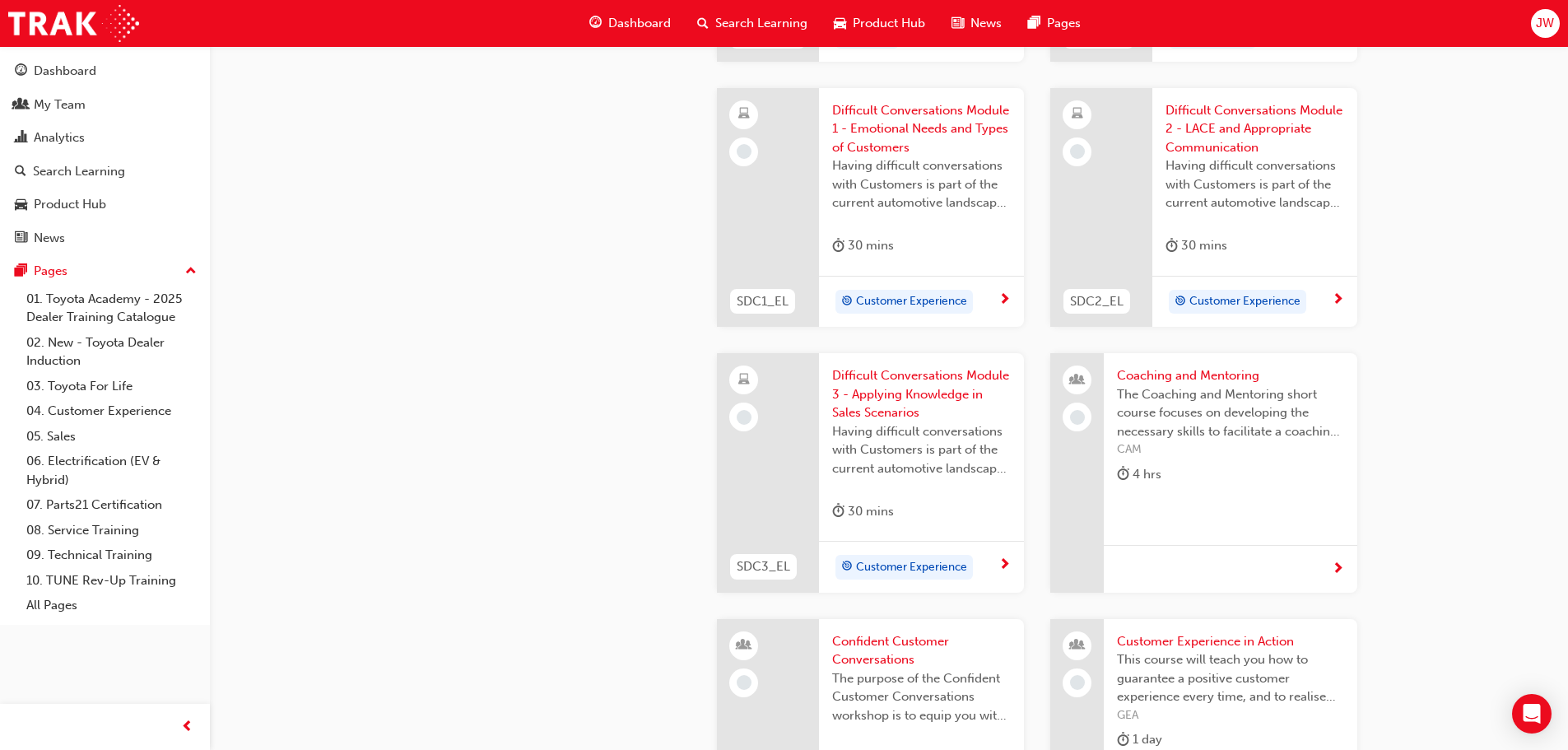
scroll to position [1564, 0]
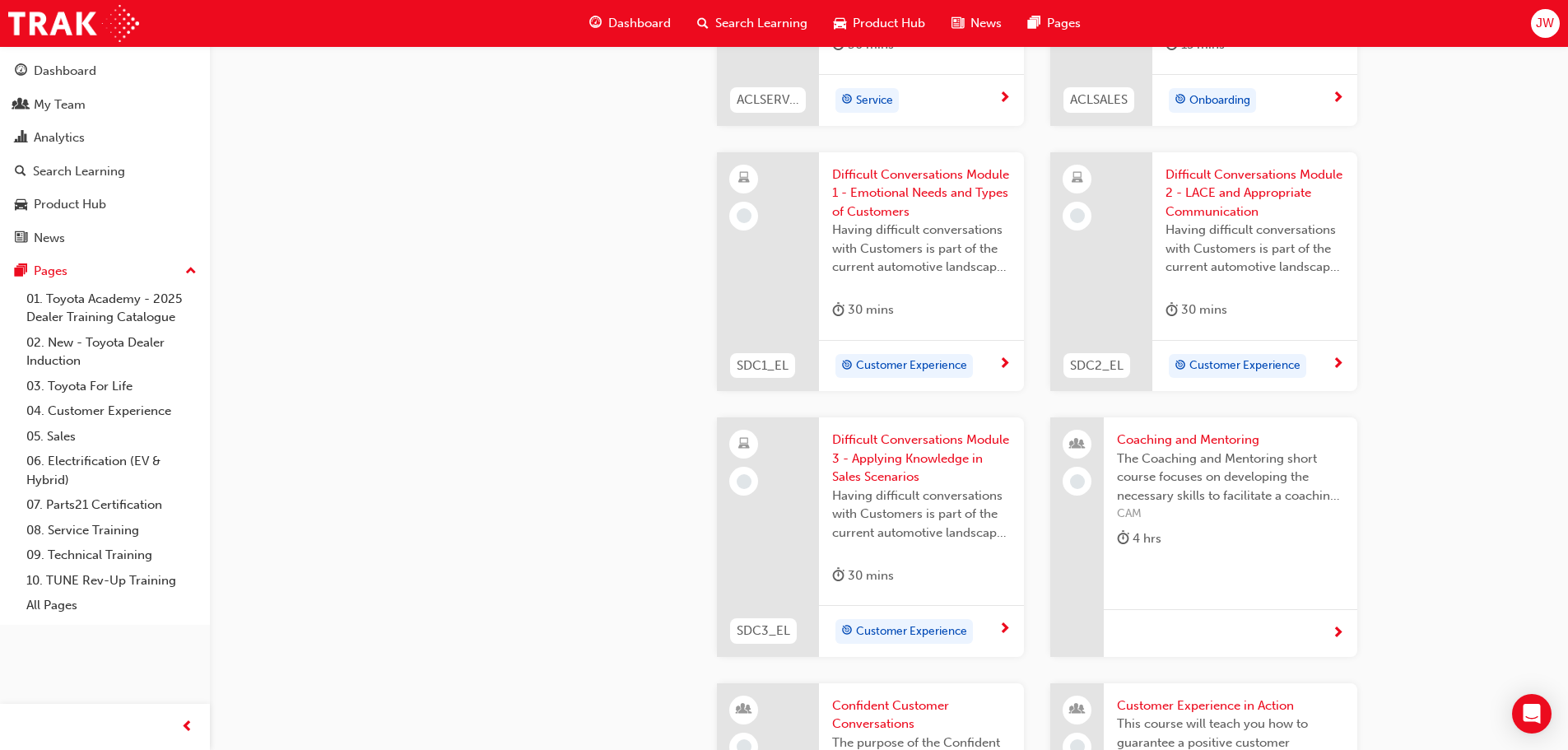
click at [893, 460] on span "Difficult Conversations Module 3 - Applying Knowledge in Sales Scenarios" at bounding box center [921, 459] width 179 height 56
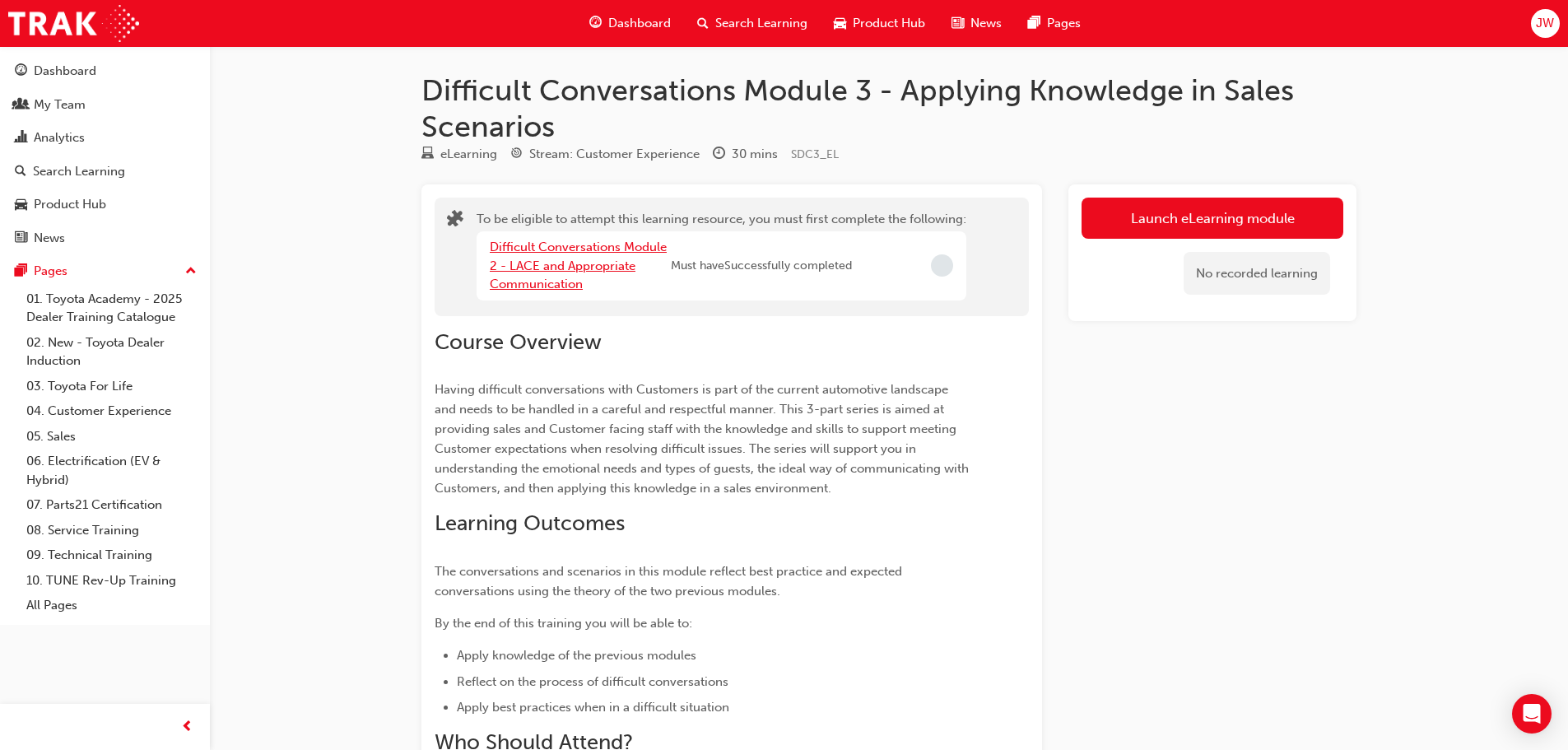
click at [566, 258] on link "Difficult Conversations Module 2 - LACE and Appropriate Communication" at bounding box center [578, 265] width 177 height 52
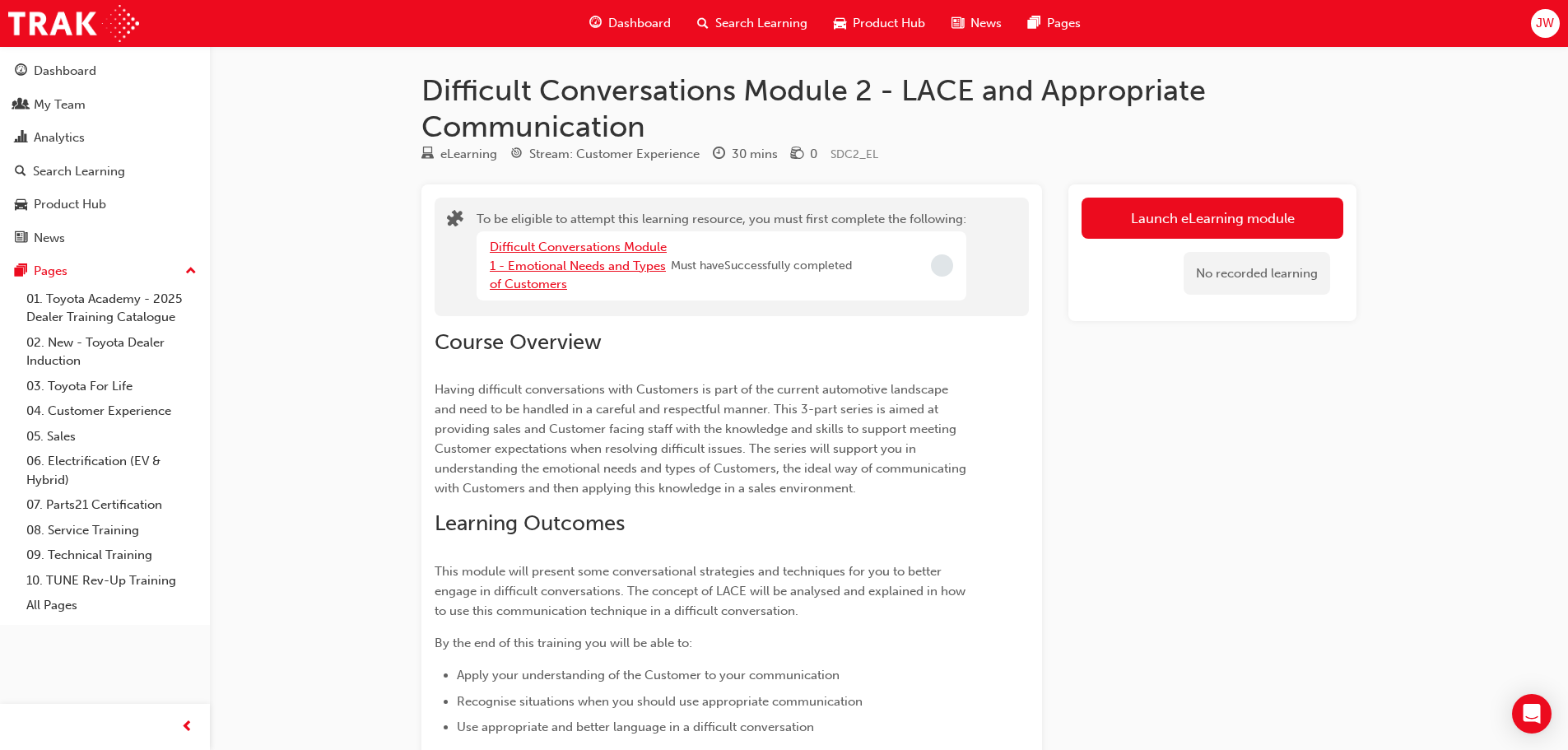
click at [561, 263] on link "Difficult Conversations Module 1 - Emotional Needs and Types of Customers" at bounding box center [578, 265] width 177 height 52
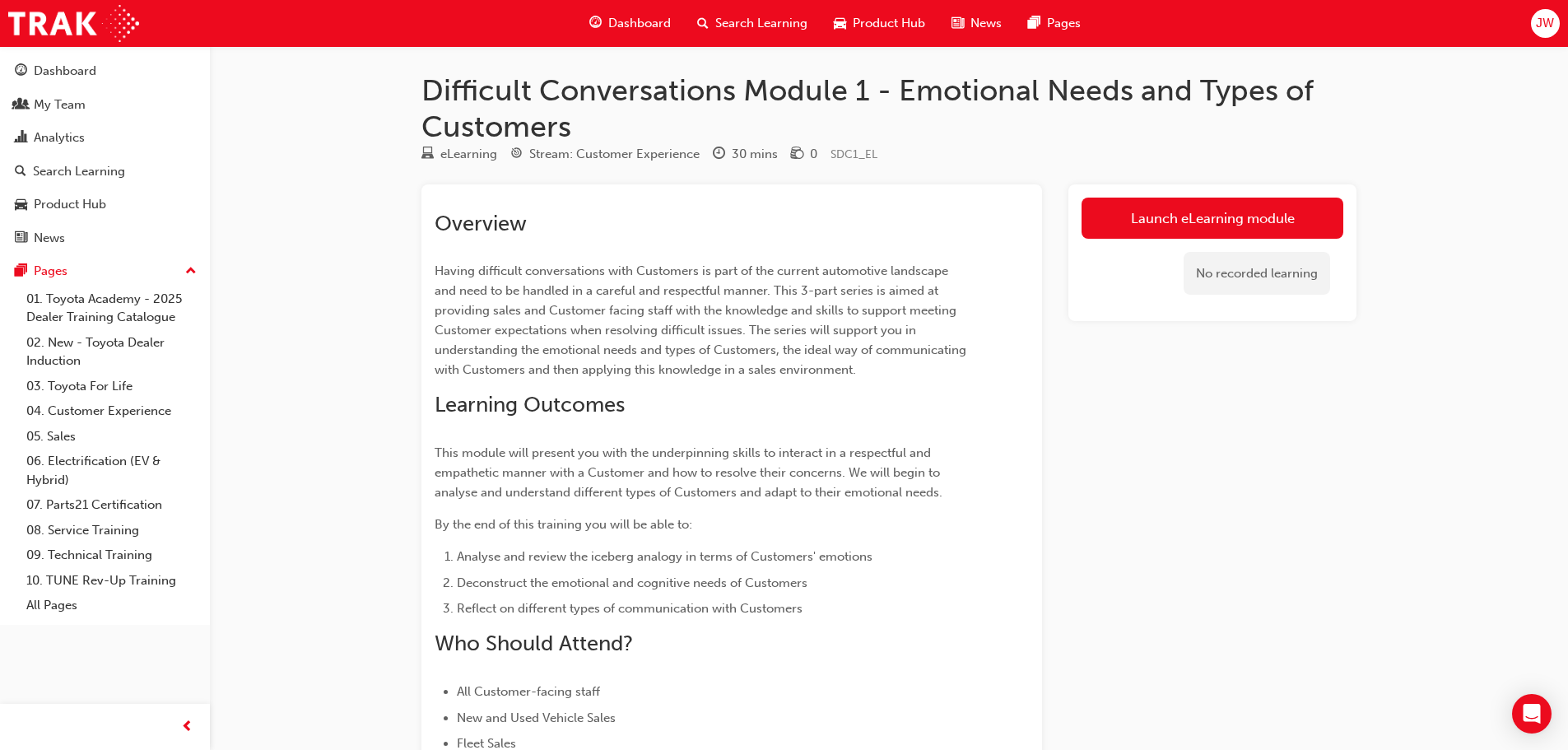
click at [621, 19] on span "Dashboard" at bounding box center [640, 23] width 62 height 19
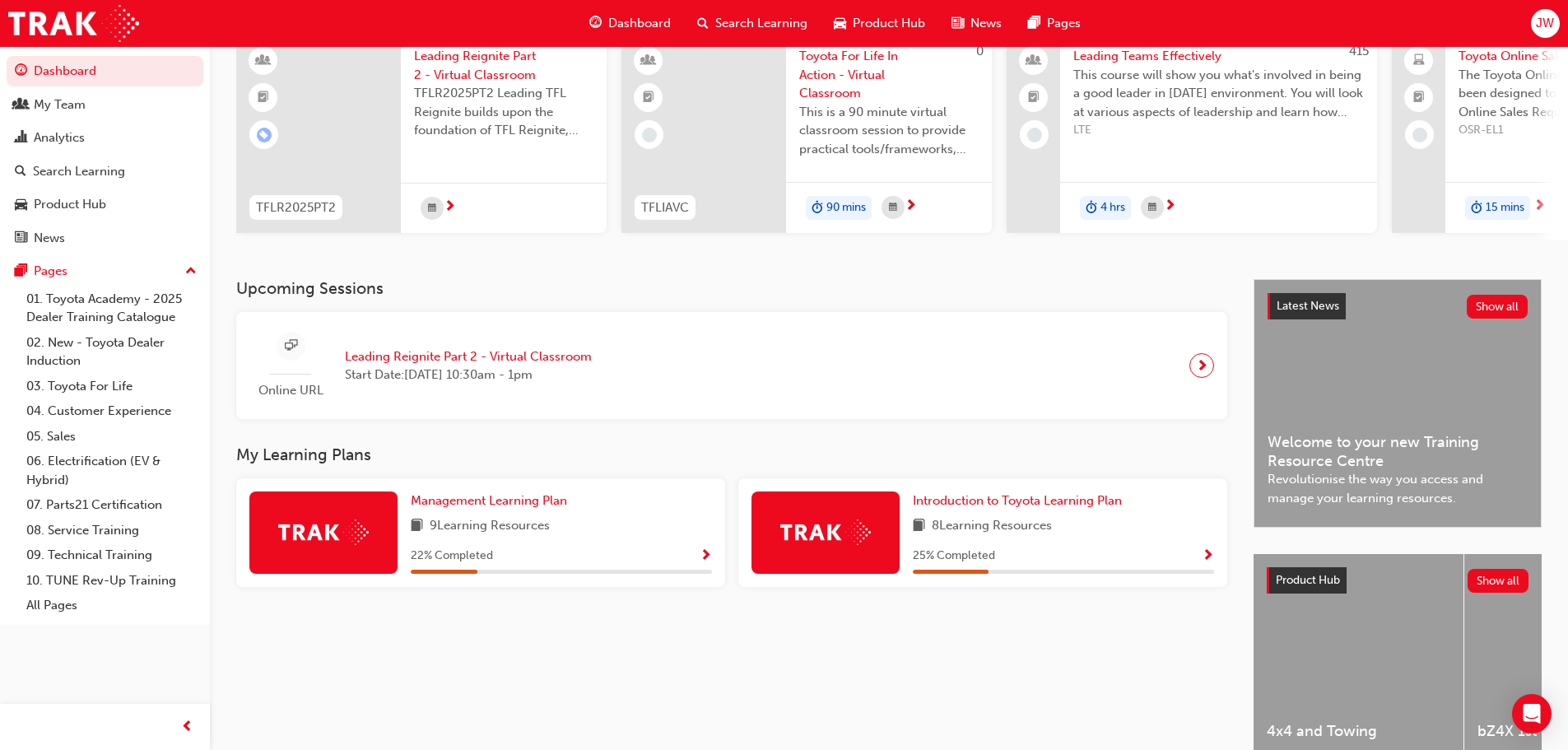
scroll to position [165, 0]
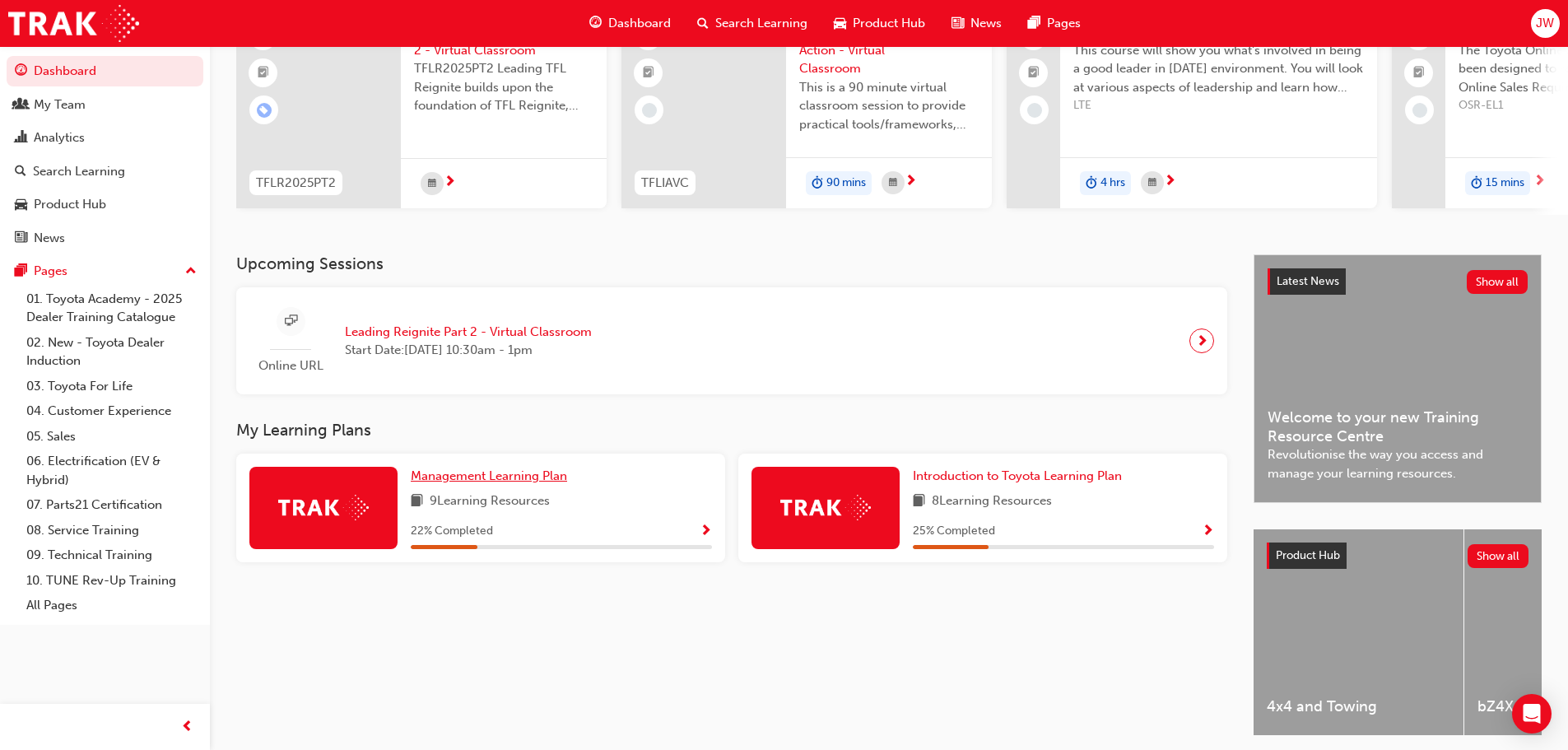
click at [510, 483] on span "Management Learning Plan" at bounding box center [489, 475] width 156 height 15
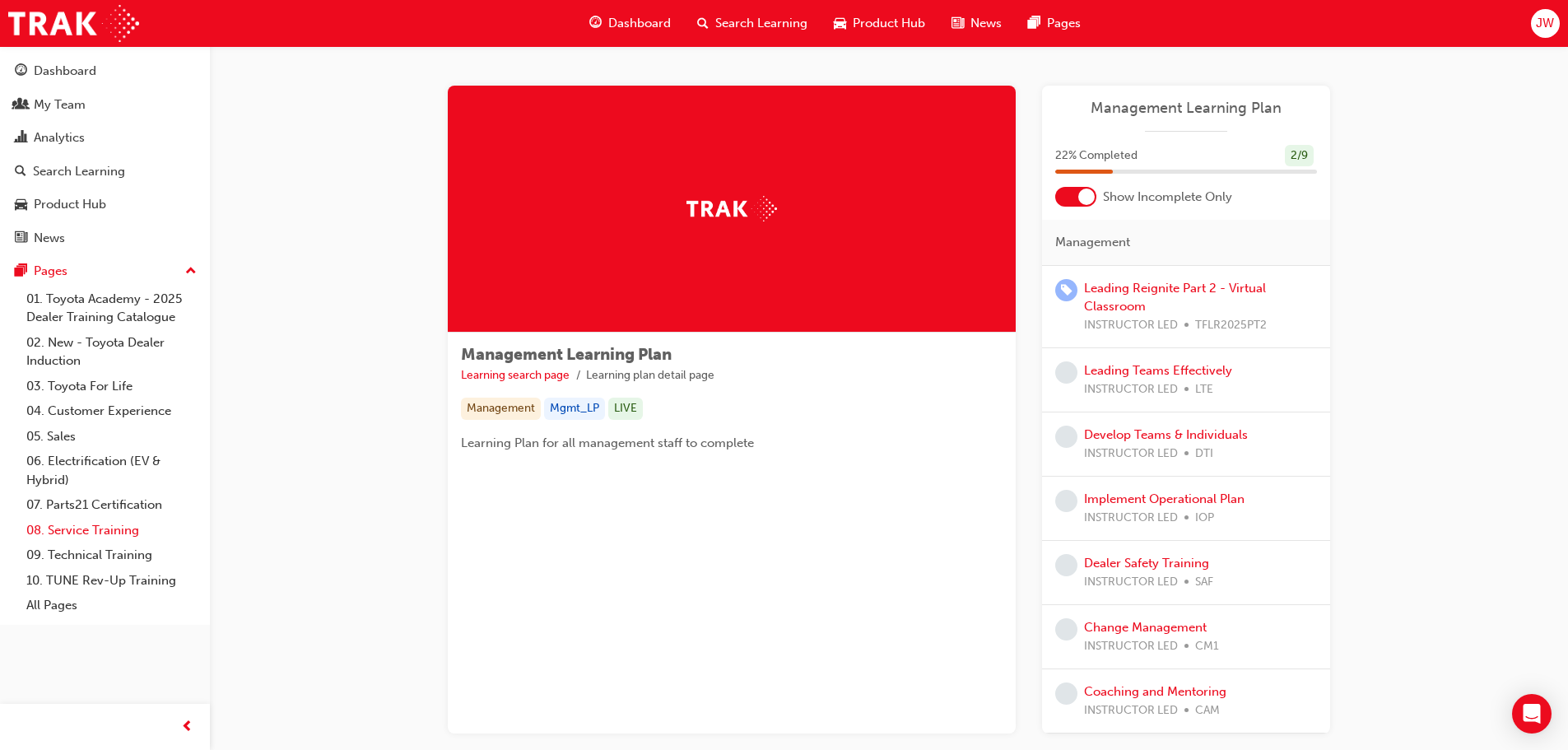
click at [94, 526] on link "08. Service Training" at bounding box center [112, 530] width 184 height 25
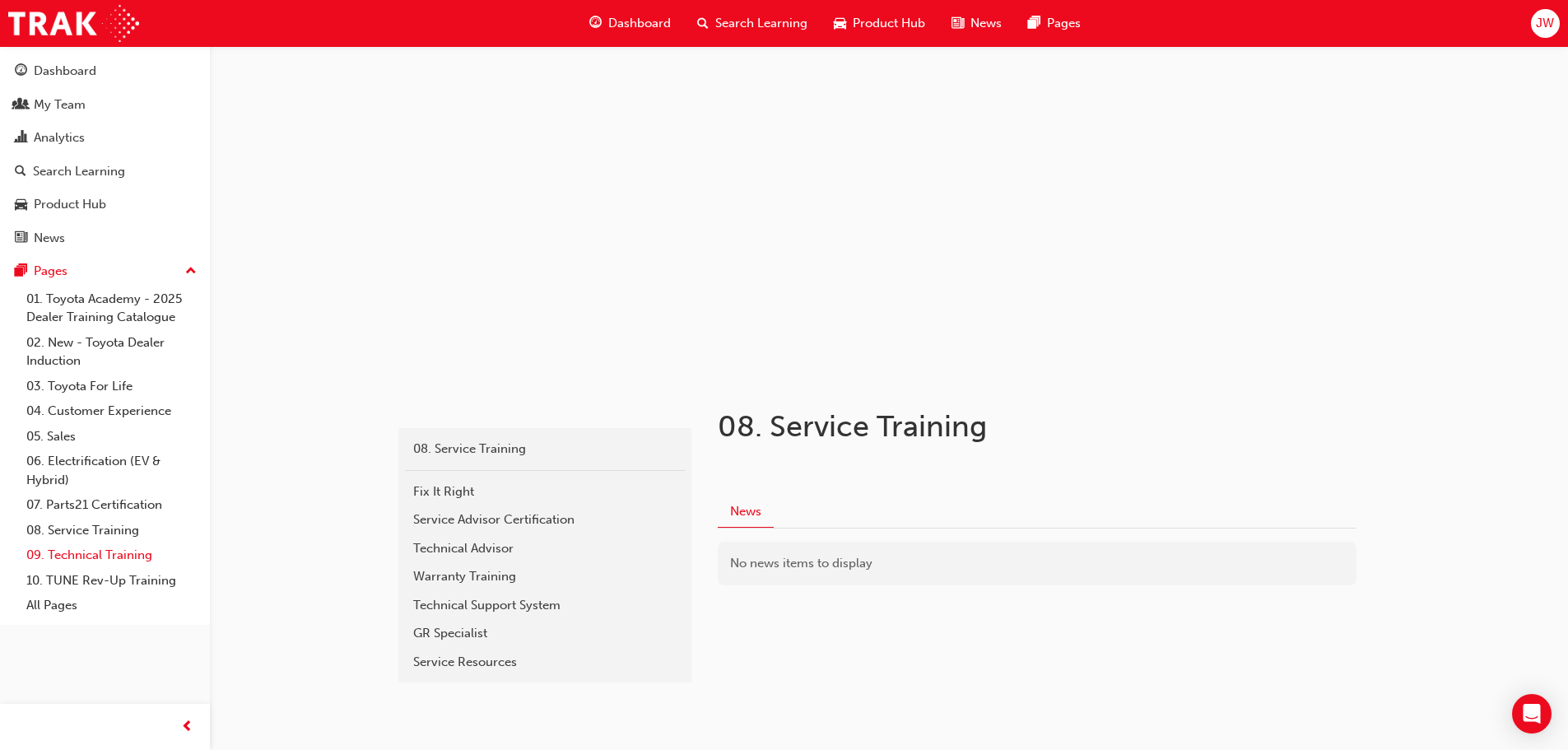
click at [88, 553] on link "09. Technical Training" at bounding box center [112, 555] width 184 height 25
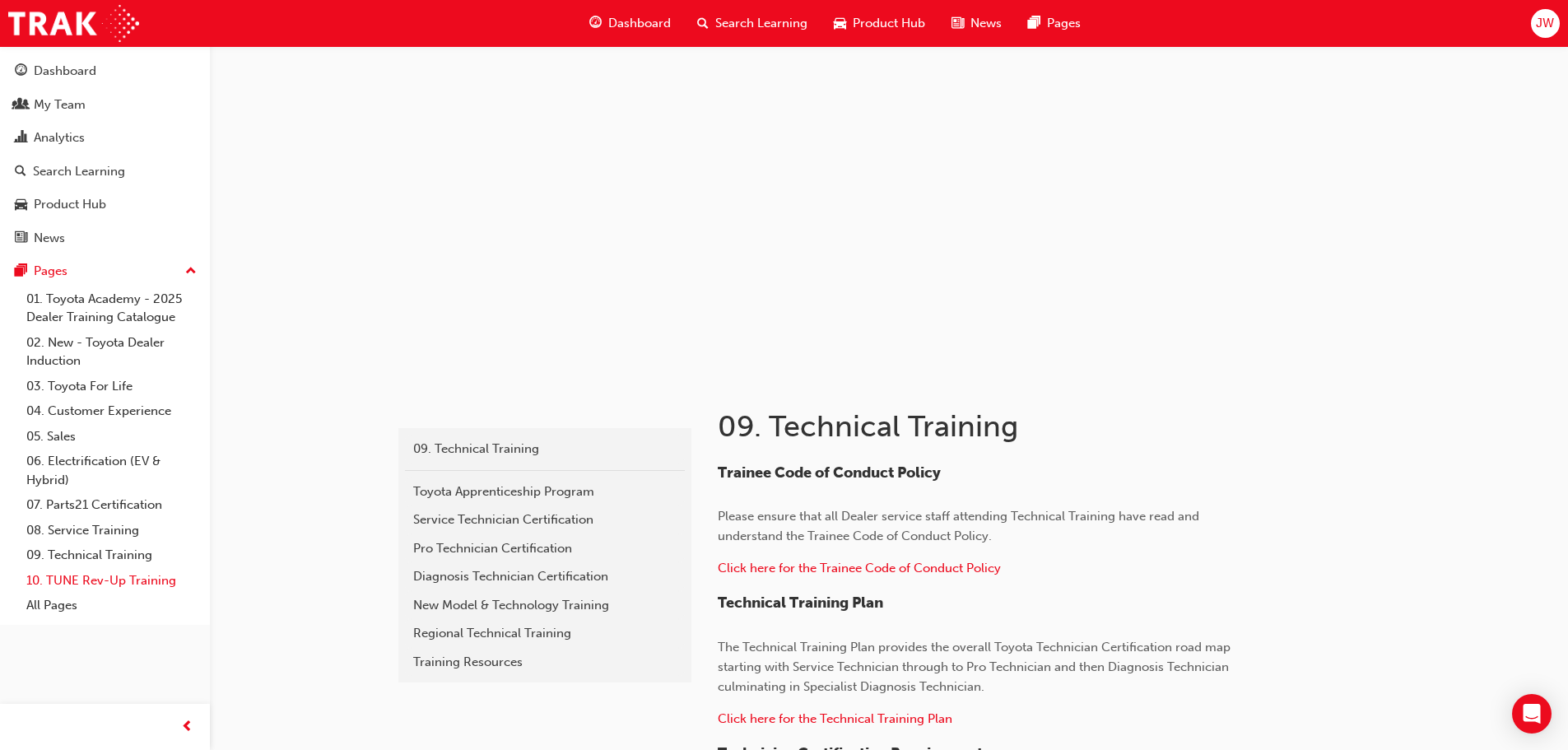
click at [90, 578] on link "10. TUNE Rev-Up Training" at bounding box center [112, 580] width 184 height 25
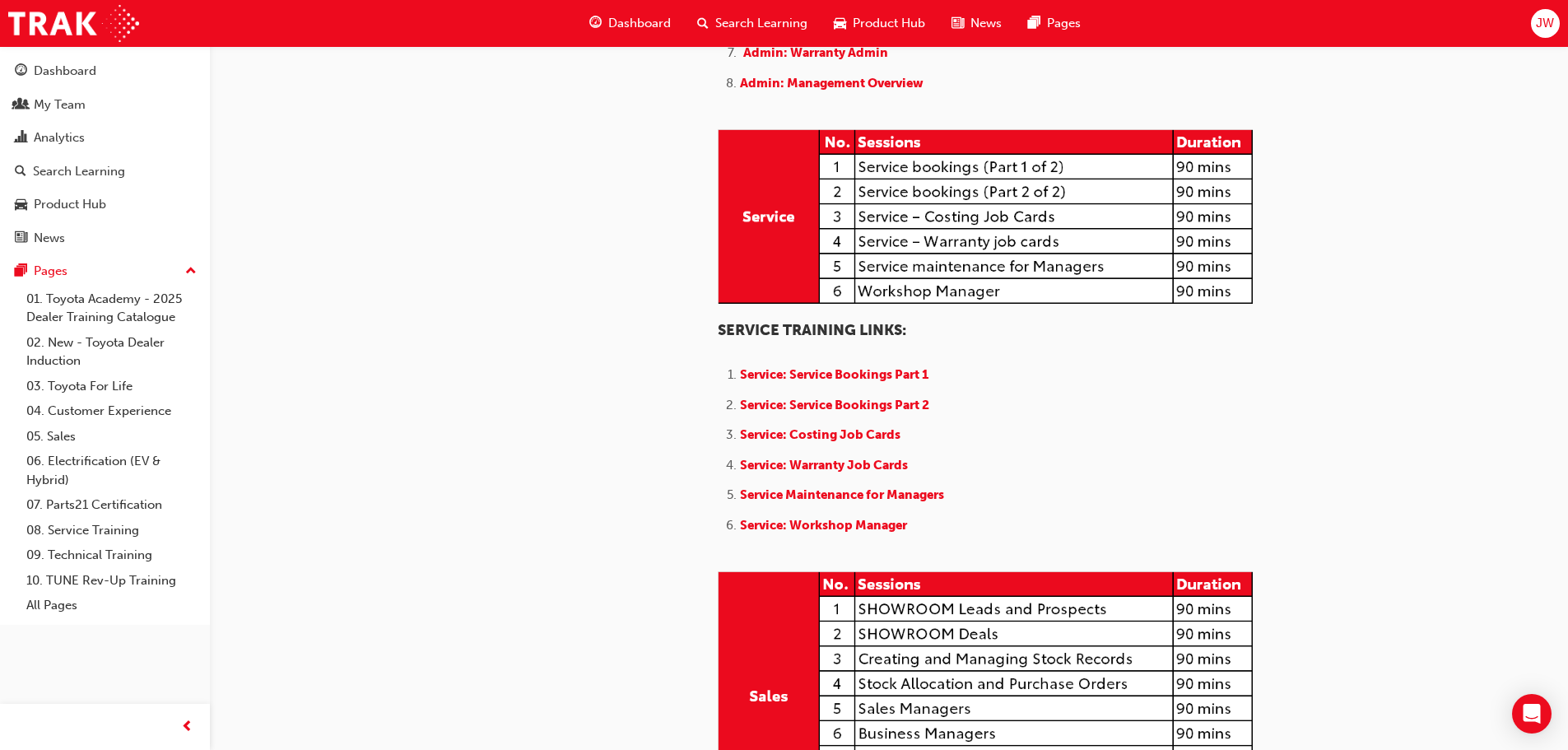
scroll to position [988, 0]
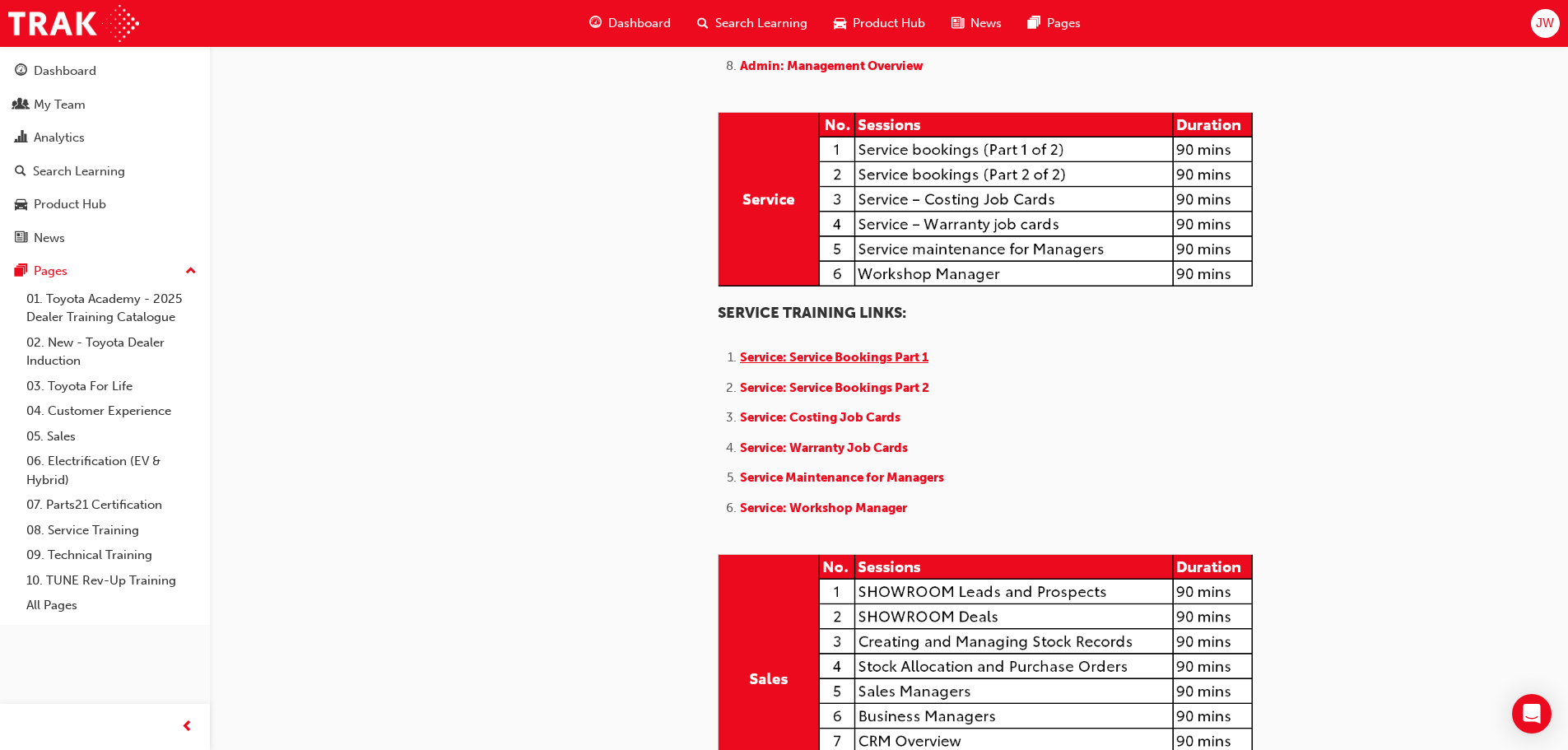
click at [826, 365] on span "Service: Service Bookings Part 1" at bounding box center [834, 357] width 188 height 15
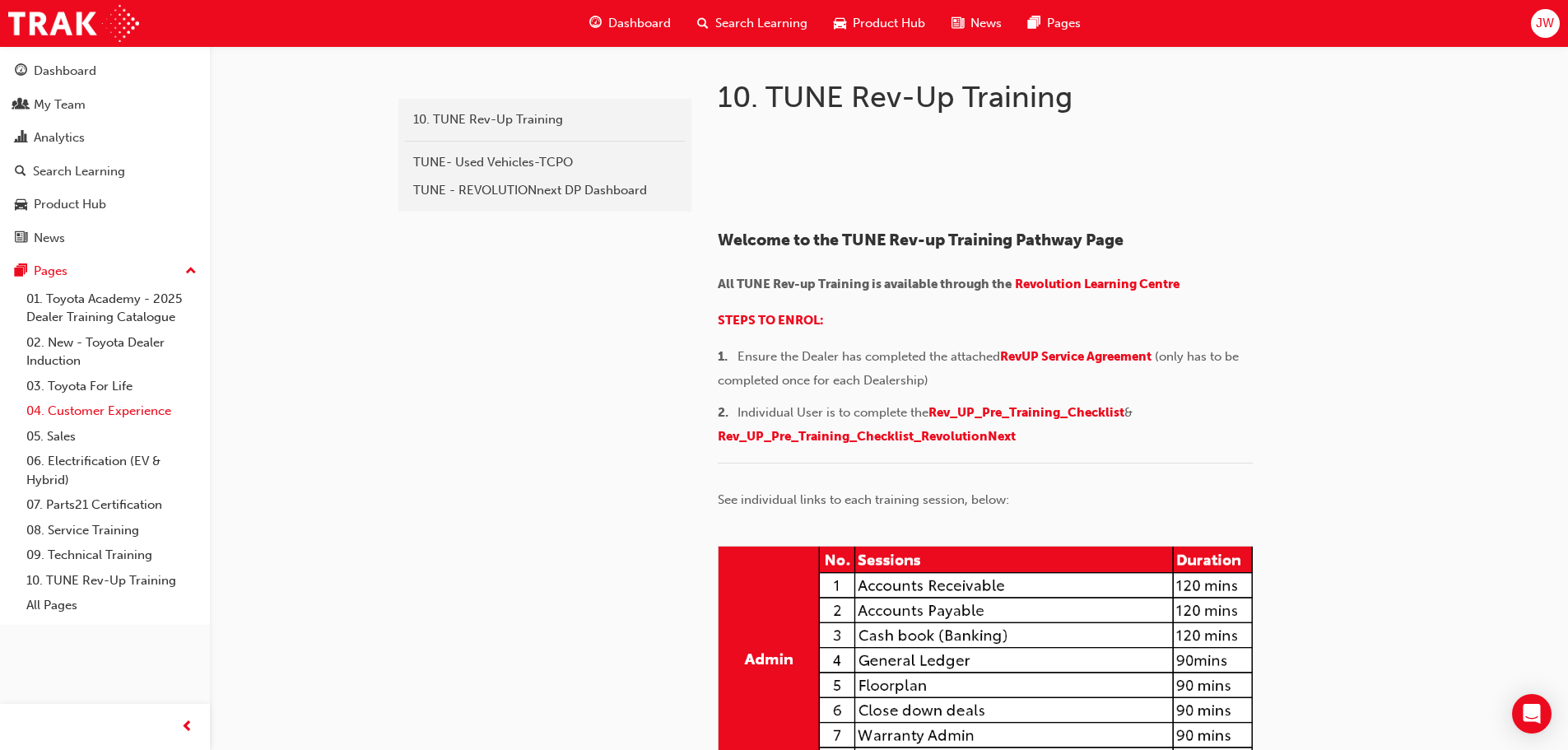
click at [56, 408] on link "04. Customer Experience" at bounding box center [112, 411] width 184 height 25
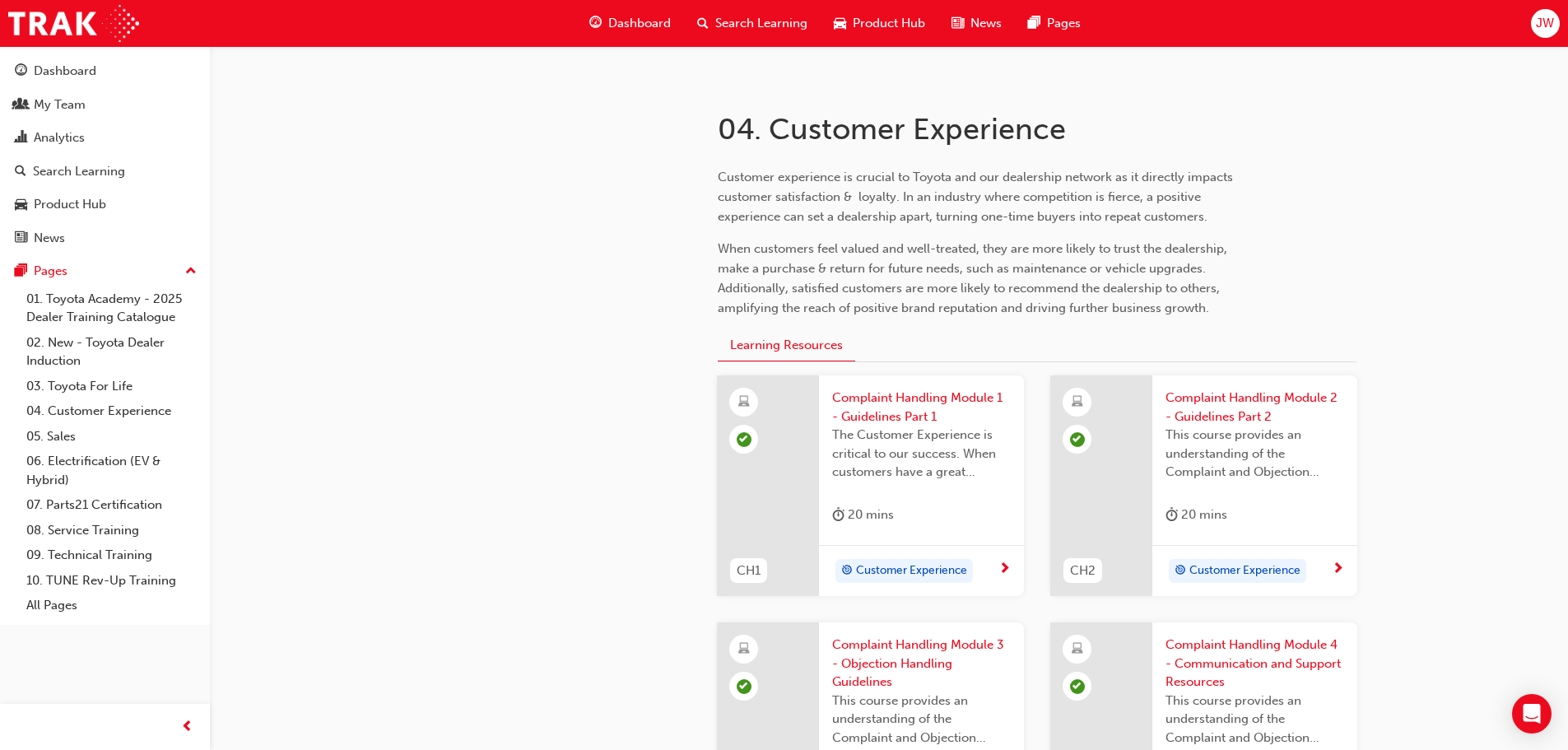
scroll to position [329, 0]
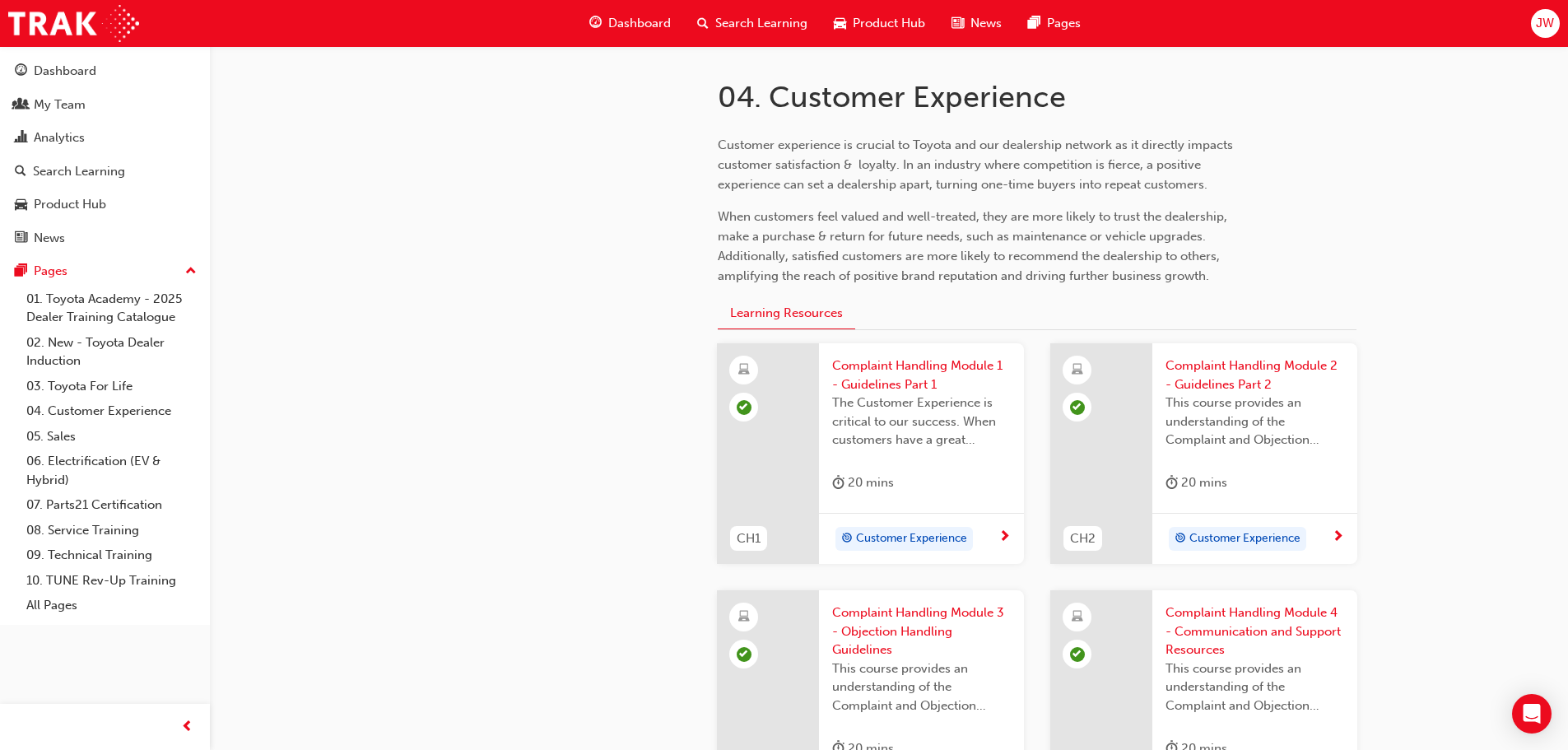
click at [911, 372] on span "Complaint Handling Module 1 - Guidelines Part 1" at bounding box center [921, 375] width 179 height 37
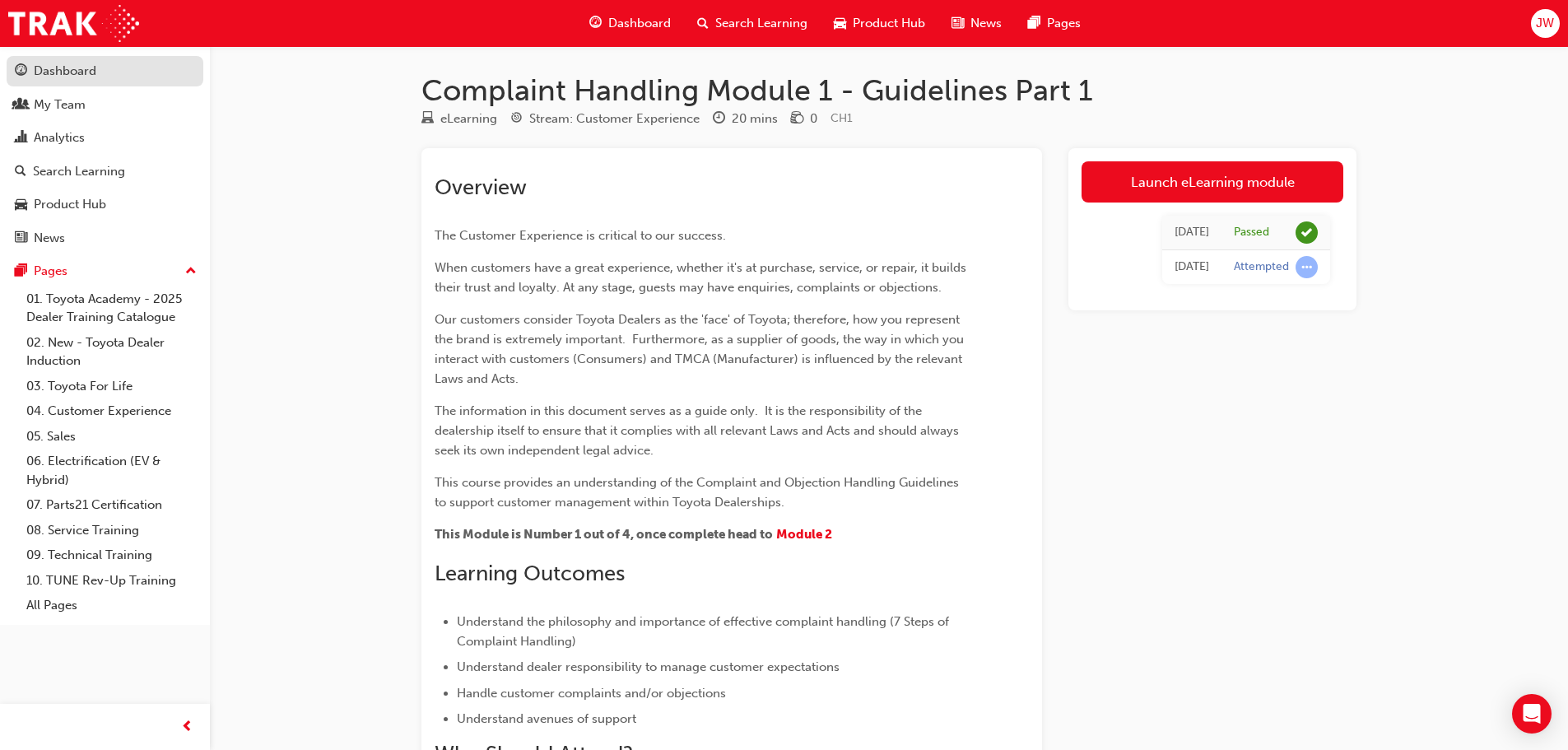
click at [69, 68] on div "Dashboard" at bounding box center [65, 71] width 62 height 19
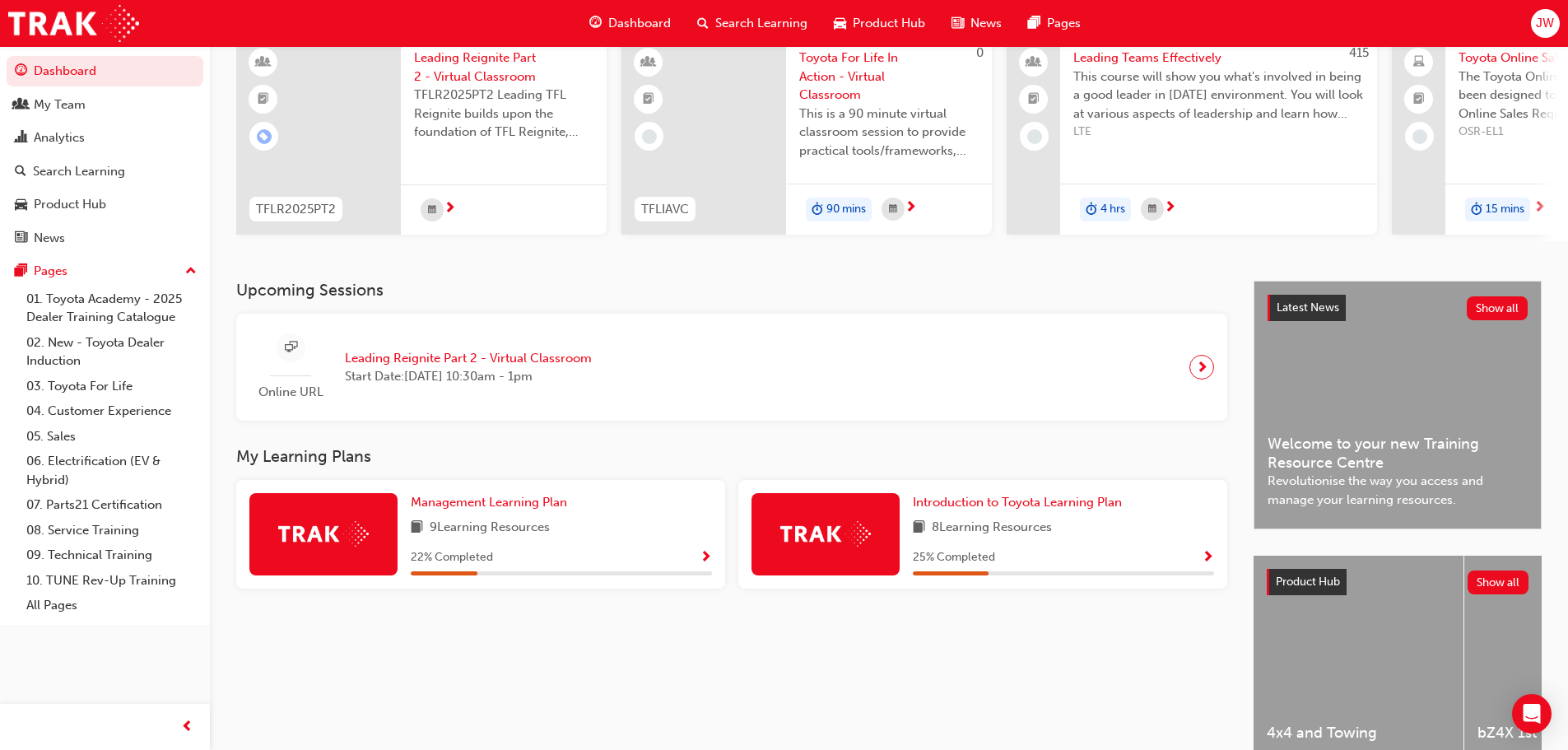
scroll to position [165, 0]
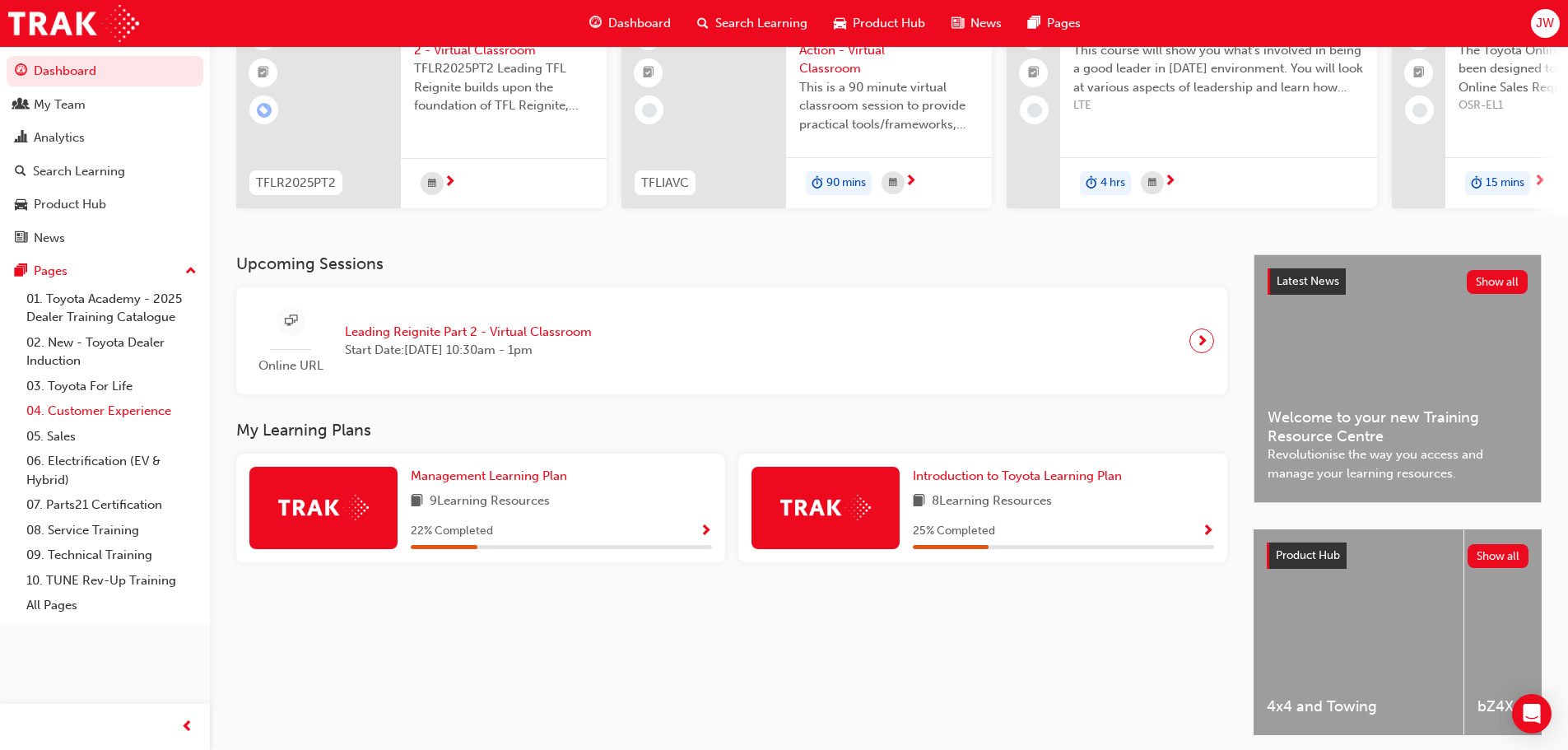
click at [103, 408] on link "04. Customer Experience" at bounding box center [112, 411] width 184 height 25
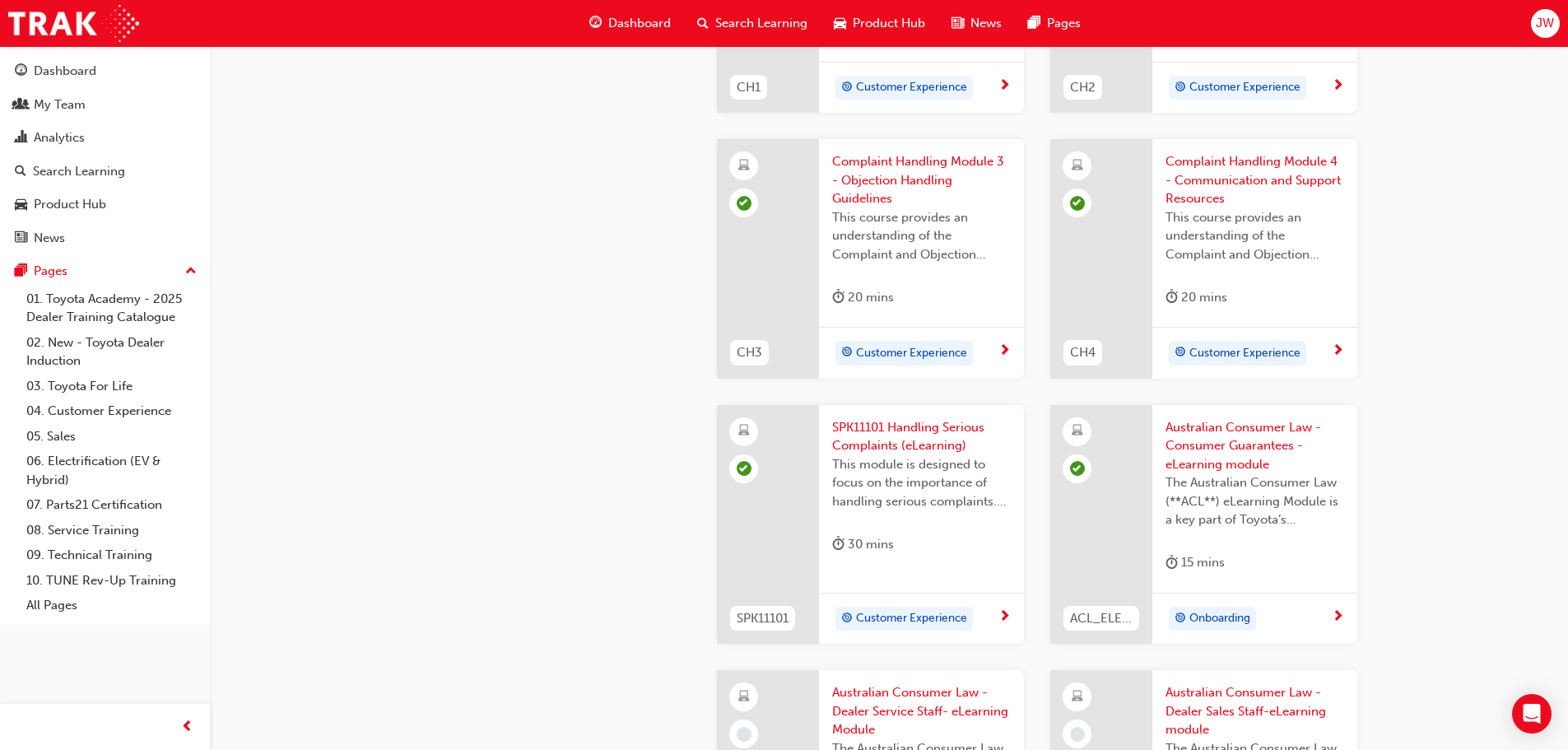
scroll to position [823, 0]
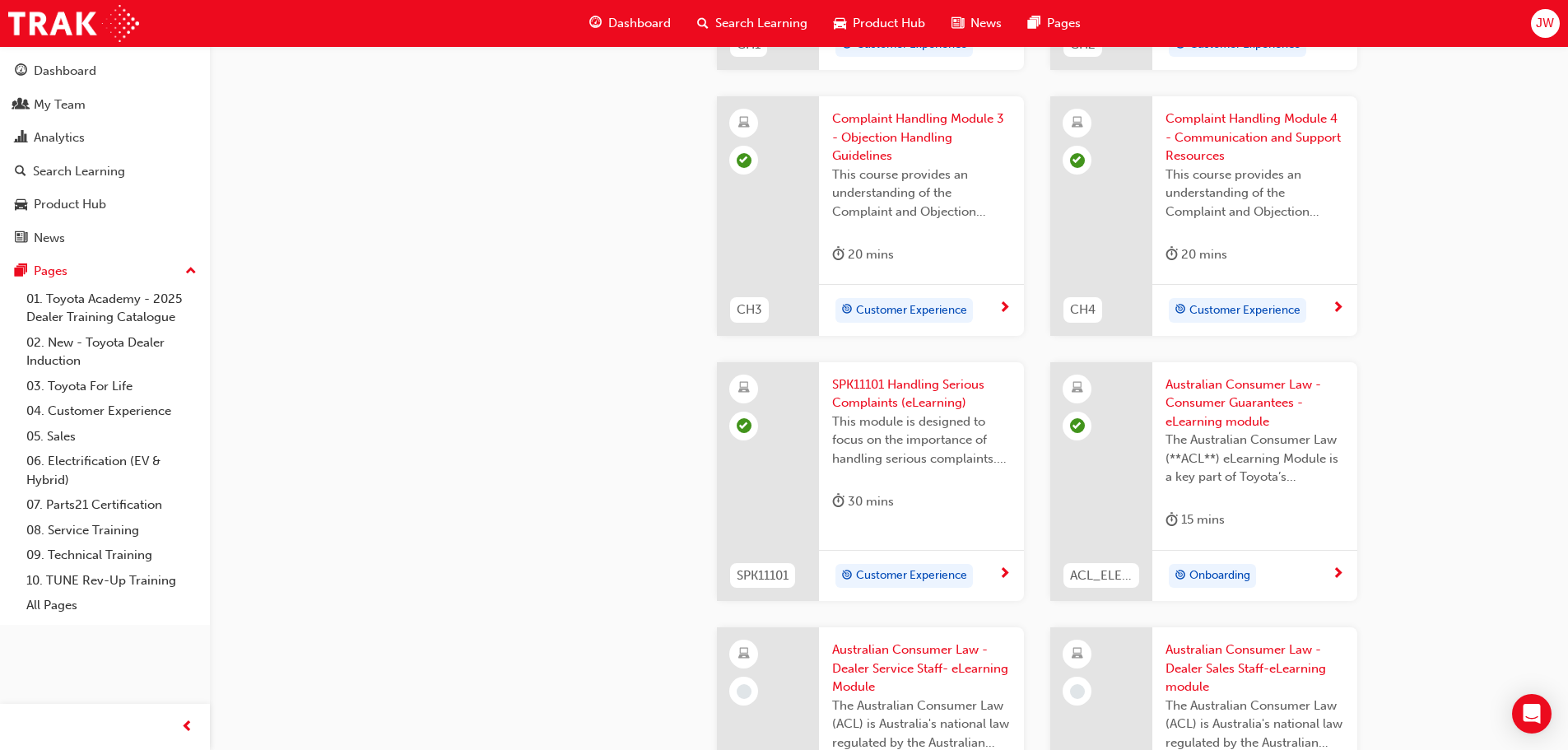
click at [1191, 392] on span "Australian Consumer Law - Consumer Guarantees - eLearning module" at bounding box center [1254, 403] width 179 height 56
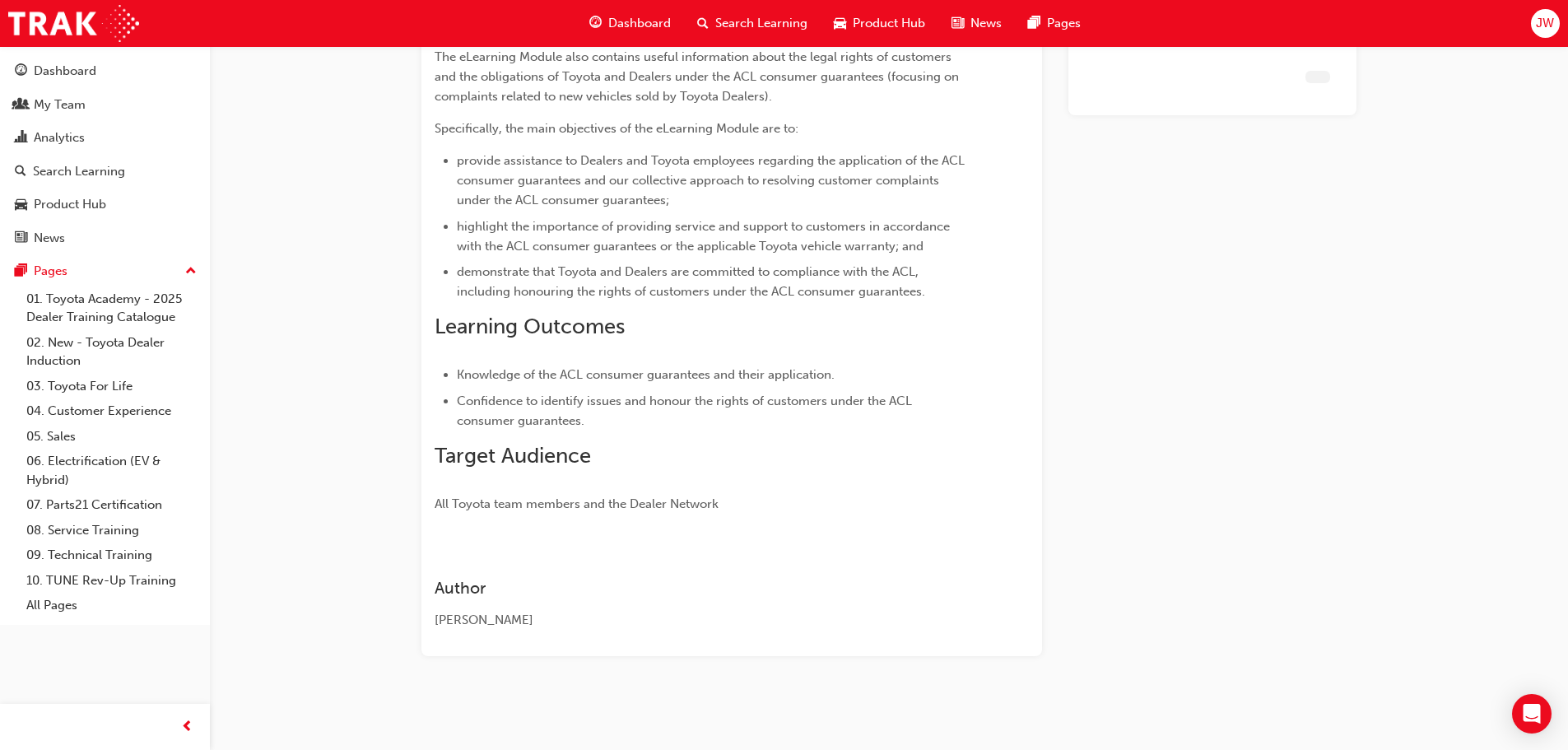
scroll to position [409, 0]
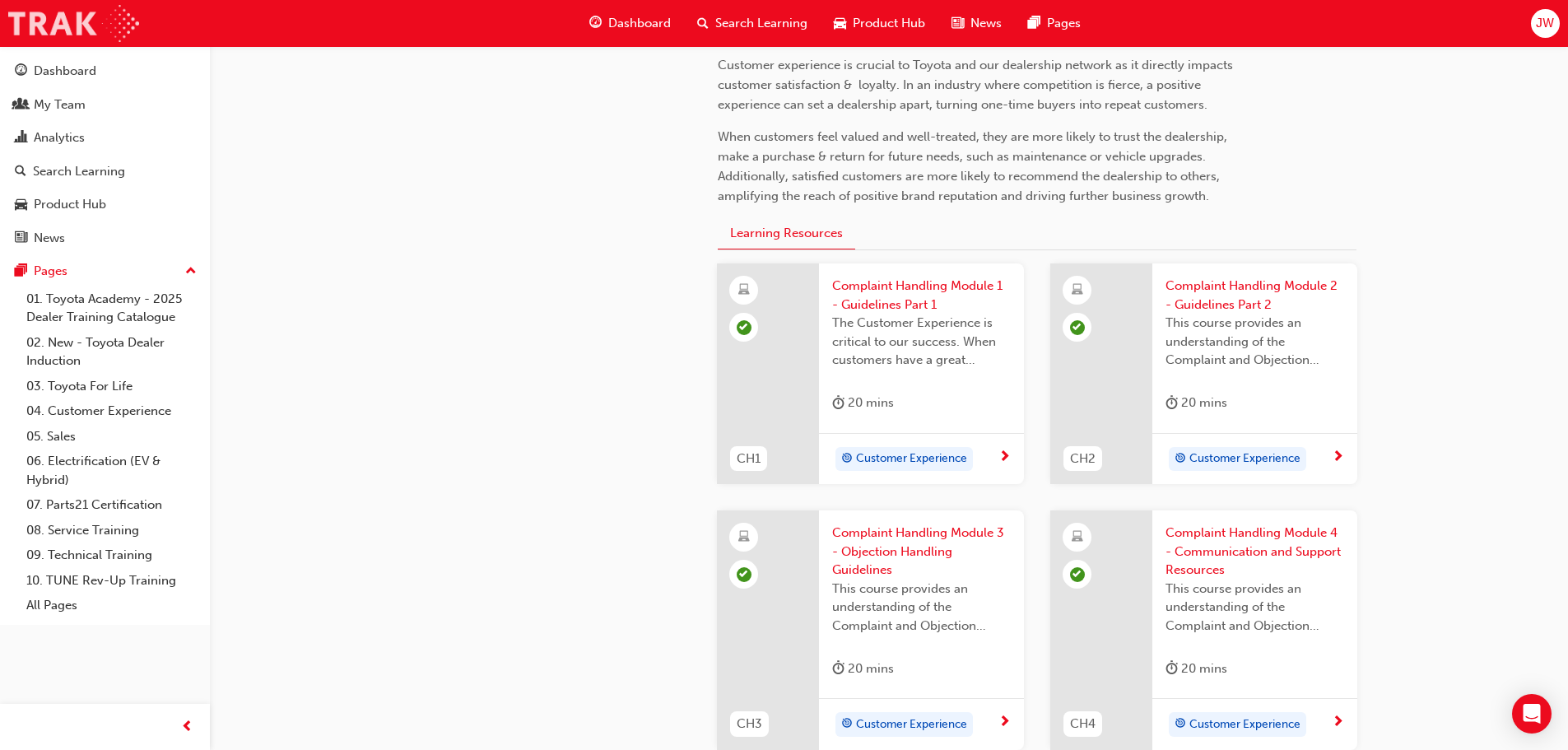
scroll to position [823, 0]
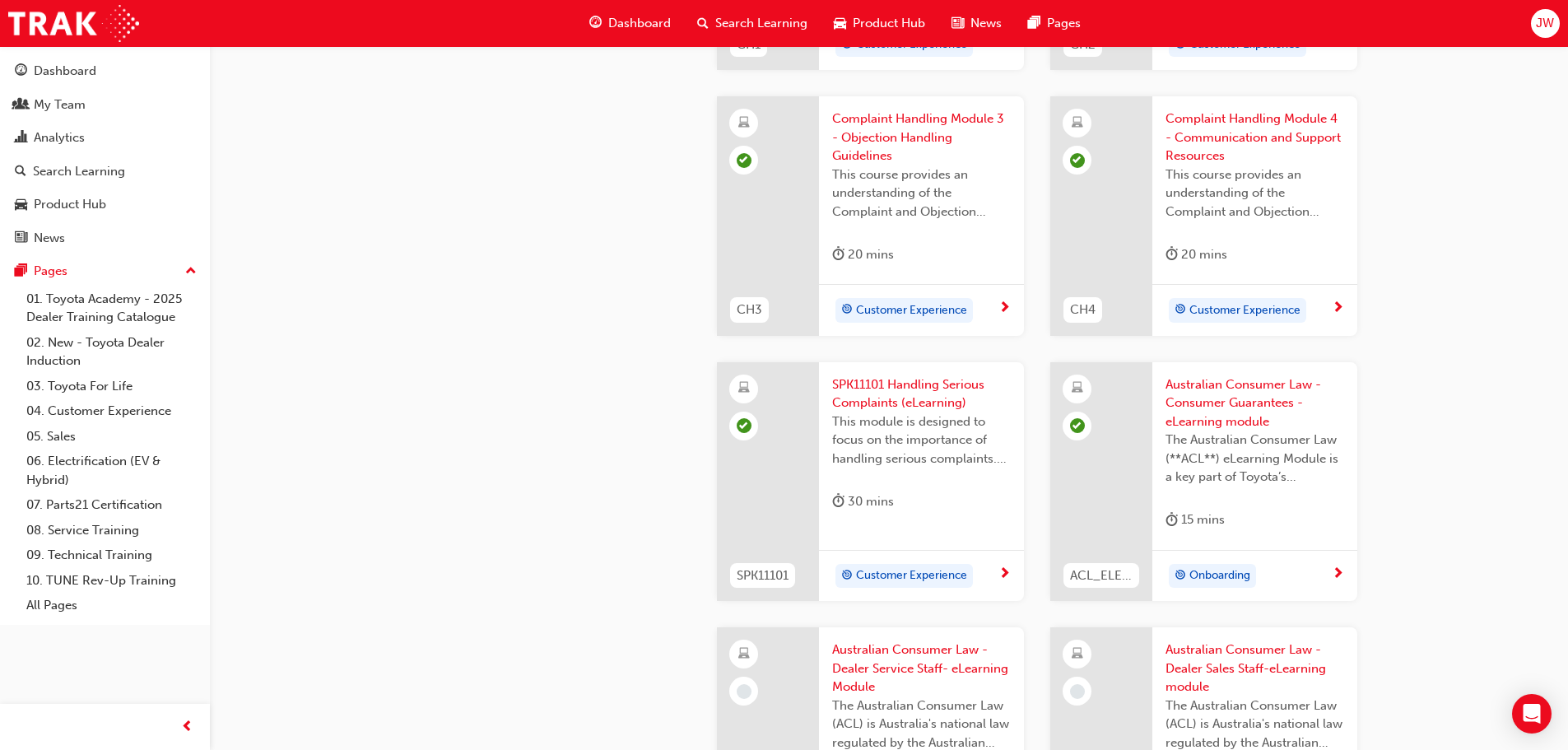
click at [907, 398] on span "SPK11101 Handling Serious Complaints (eLearning)" at bounding box center [921, 394] width 179 height 37
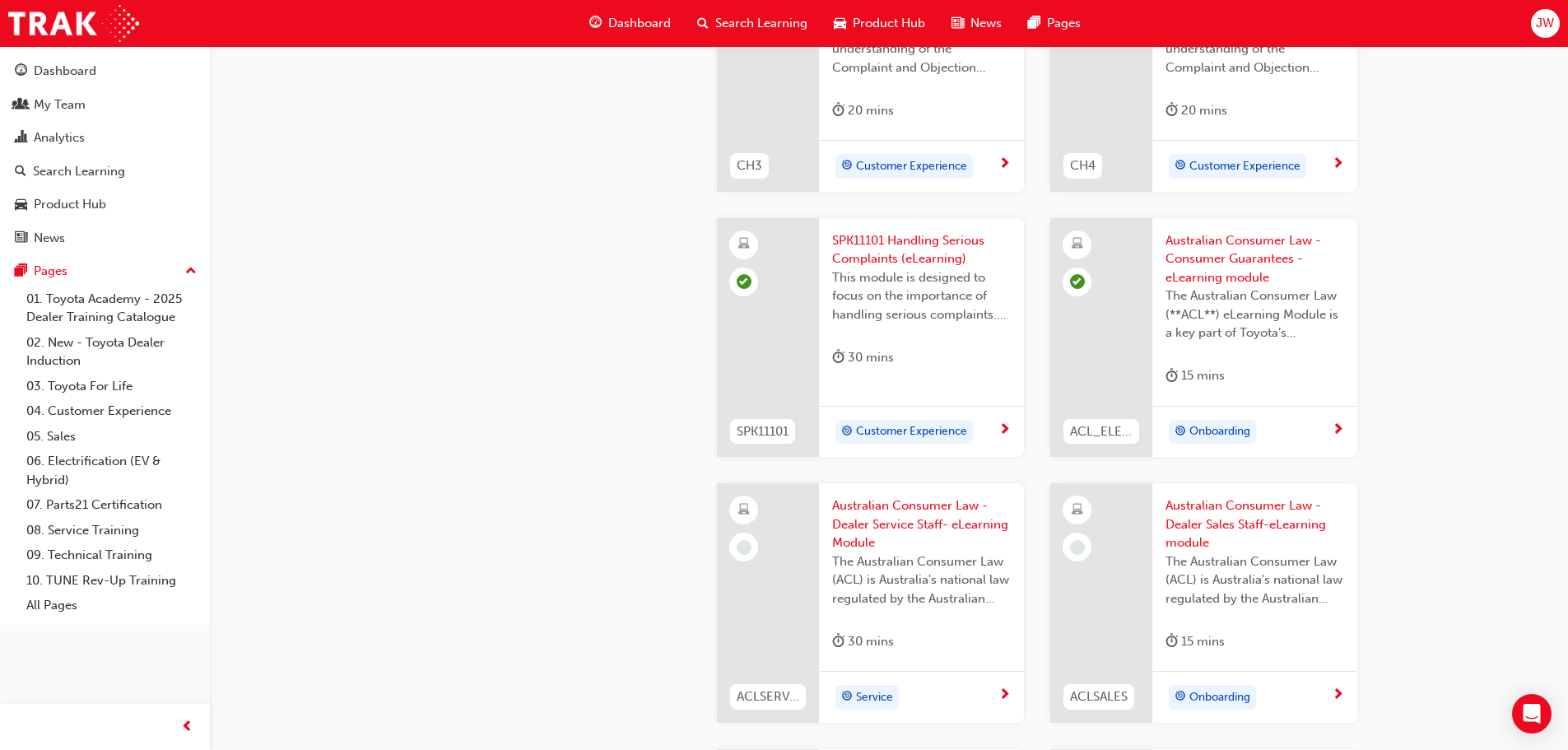
scroll to position [1070, 0]
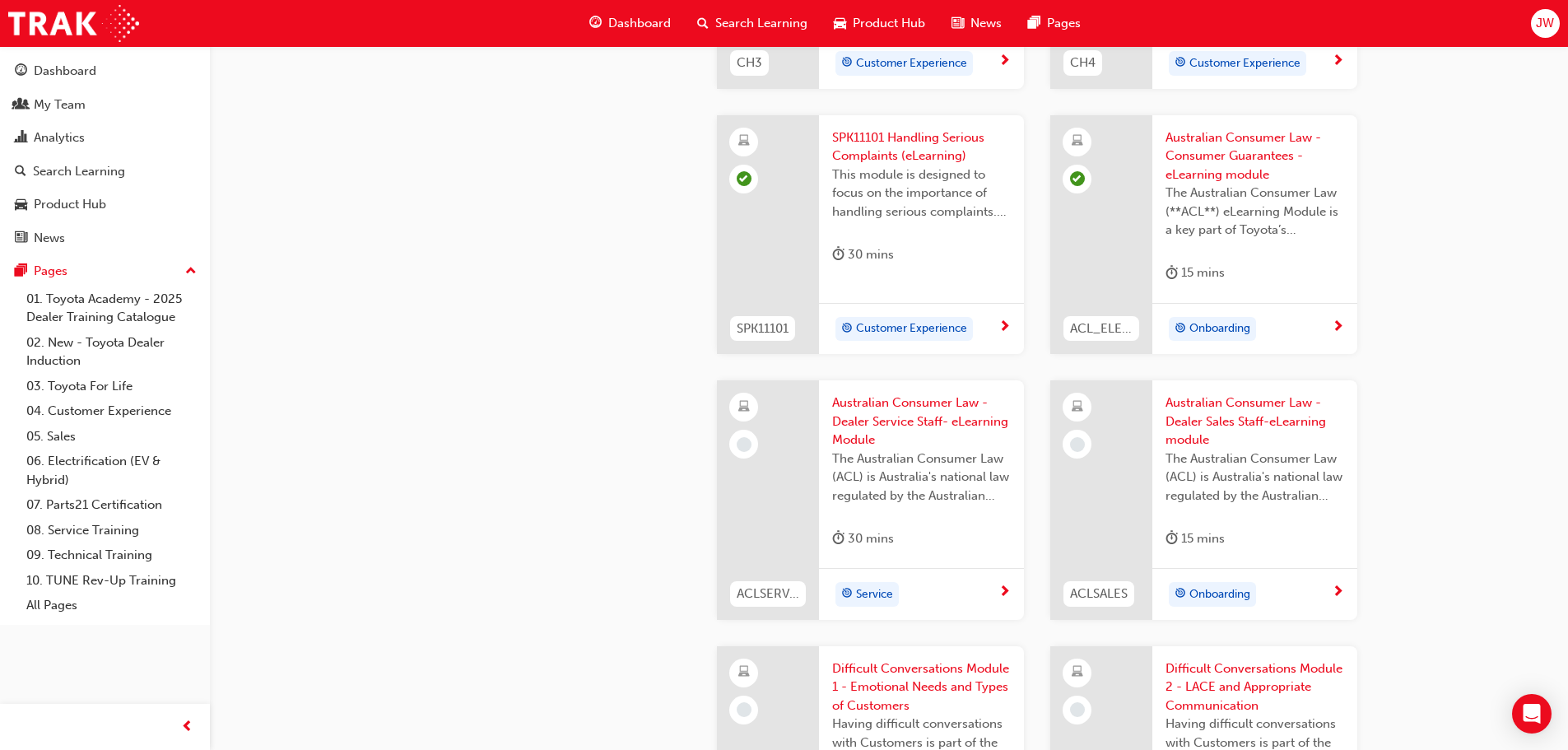
click at [895, 418] on span "Australian Consumer Law - Dealer Service Staff- eLearning Module" at bounding box center [921, 421] width 179 height 56
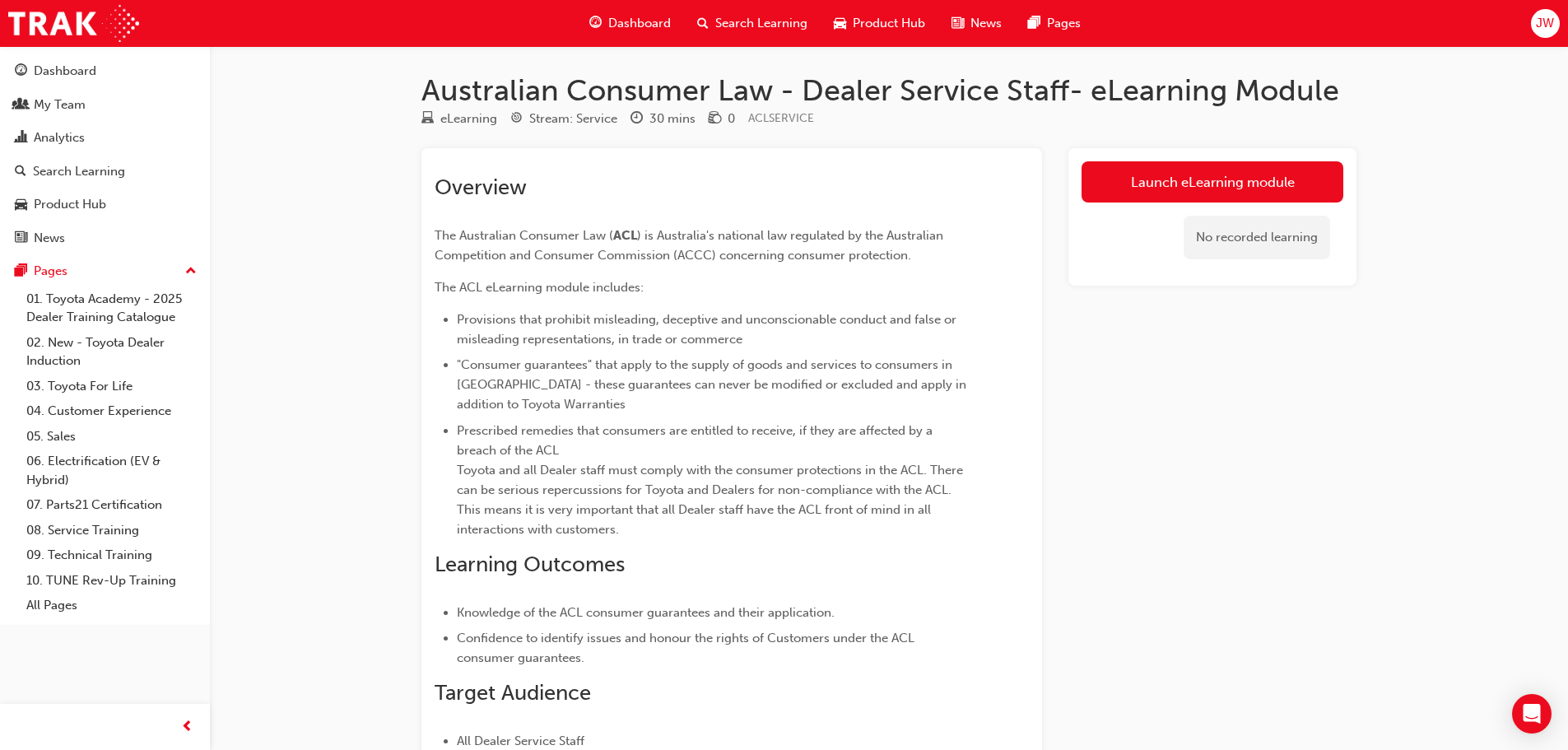
scroll to position [1070, 0]
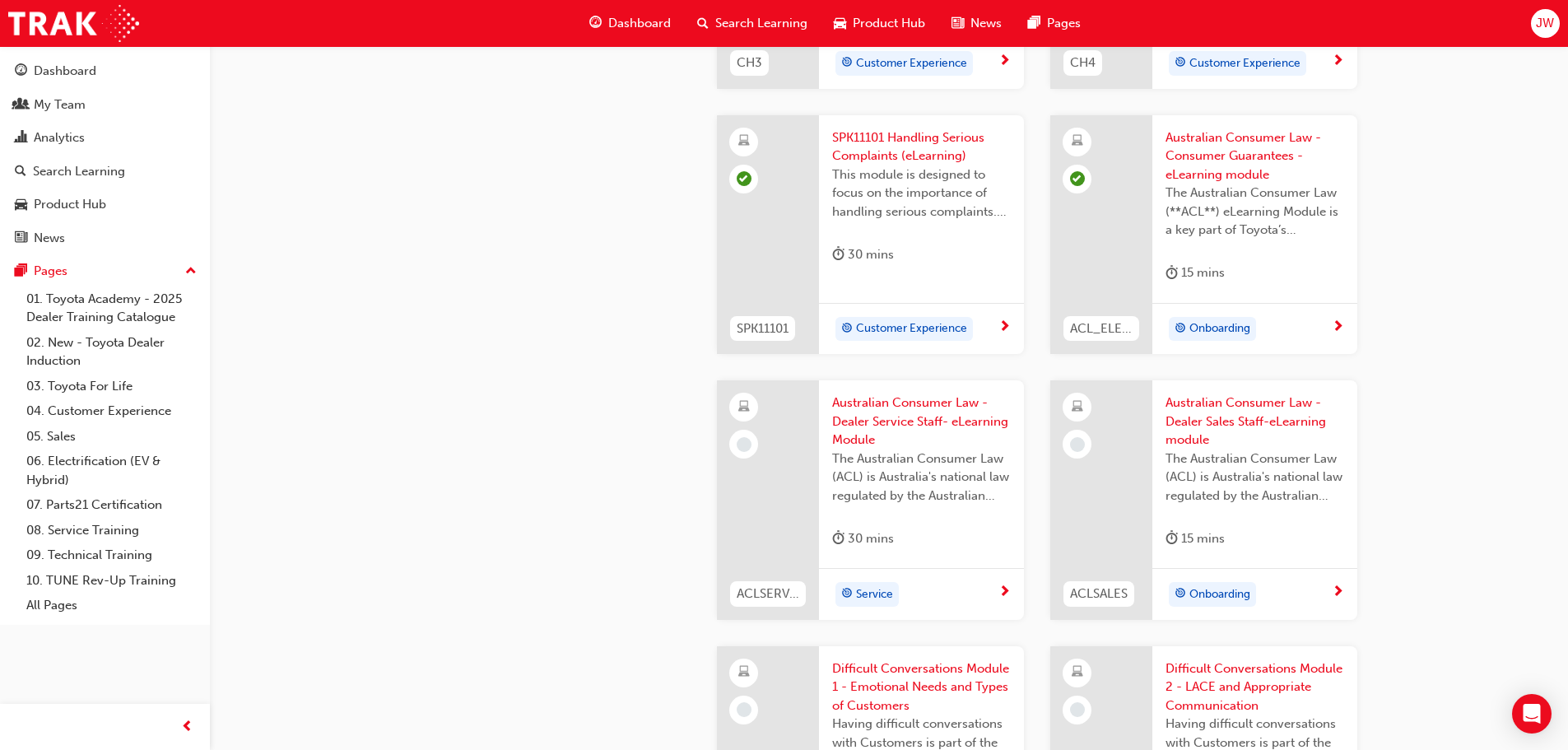
click at [1219, 408] on span "Australian Consumer Law - Dealer Sales Staff-eLearning module" at bounding box center [1254, 421] width 179 height 56
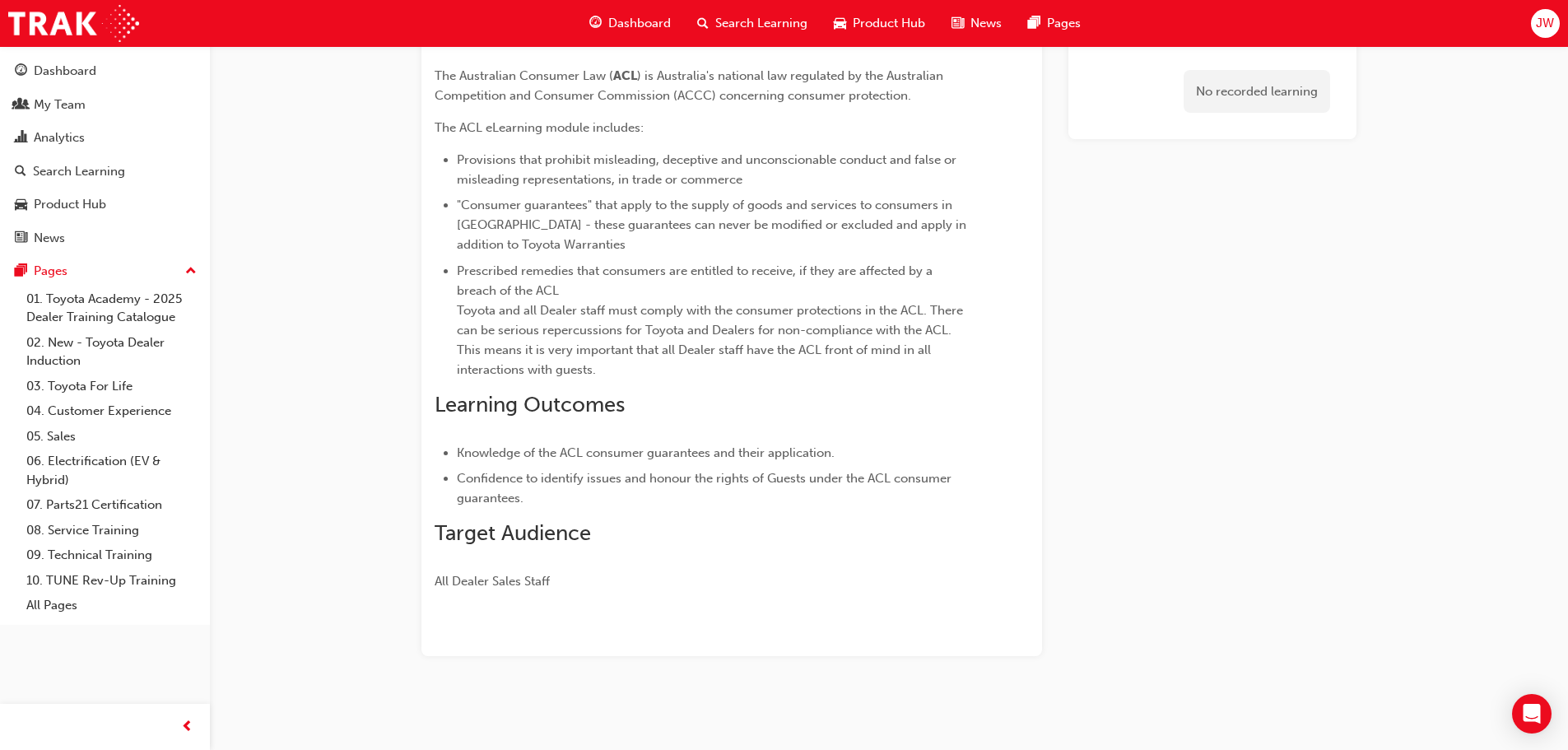
scroll to position [160, 0]
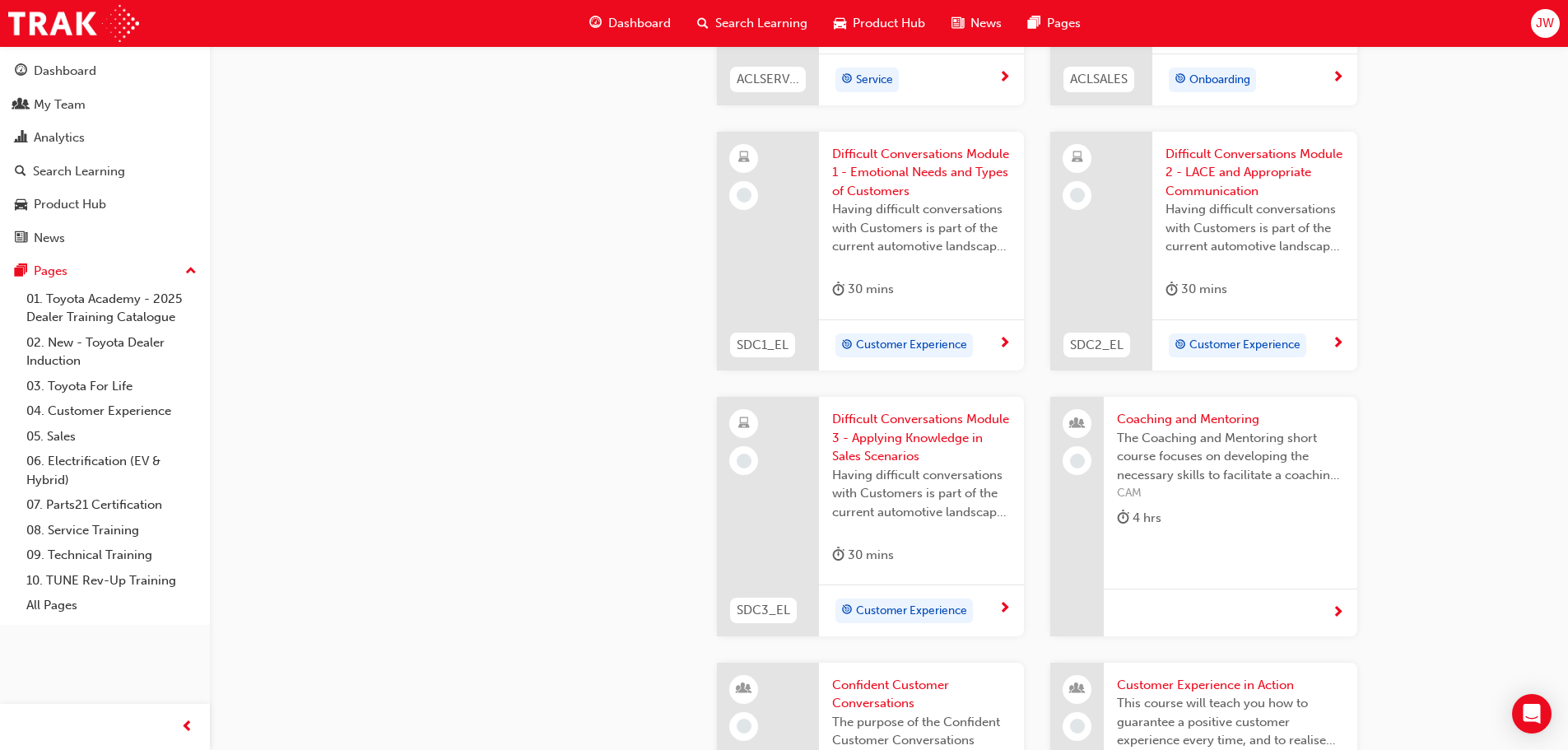
scroll to position [1518, 0]
